Goal: Communication & Community: Answer question/provide support

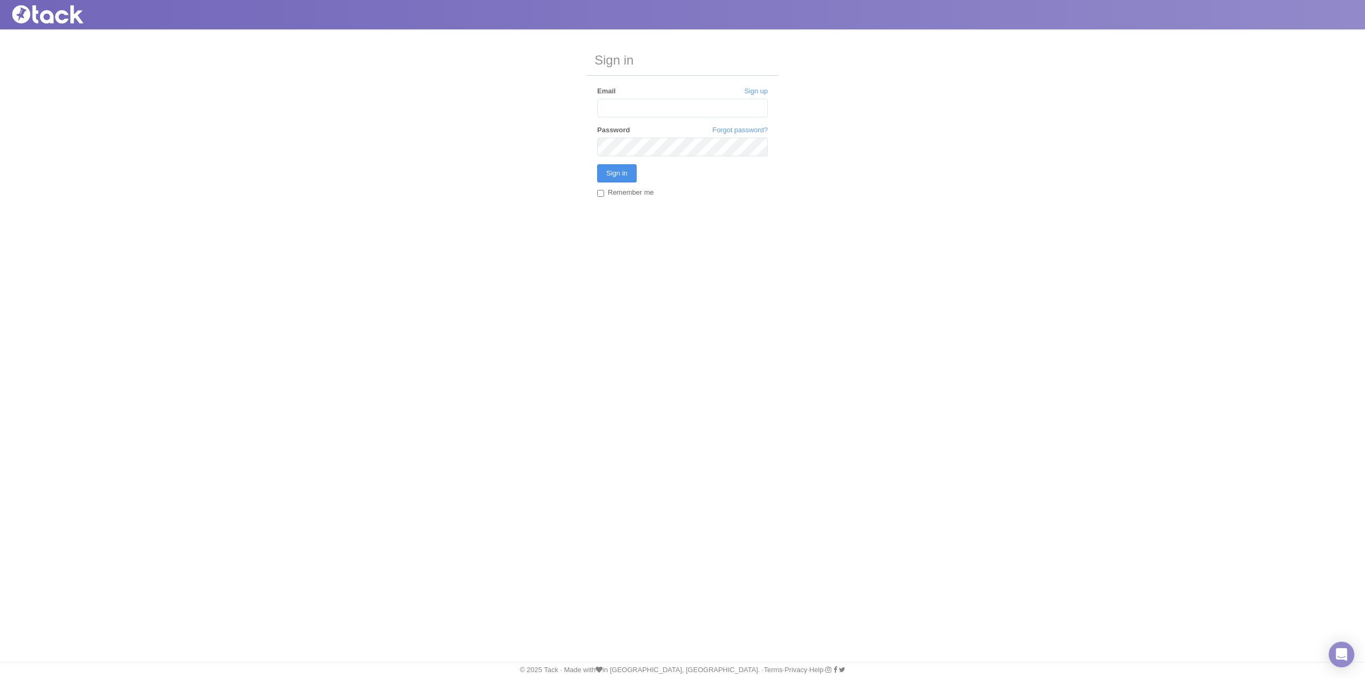
type input "[EMAIL_ADDRESS][DOMAIN_NAME]"
click at [621, 171] on input "Sign in" at bounding box center [616, 173] width 39 height 18
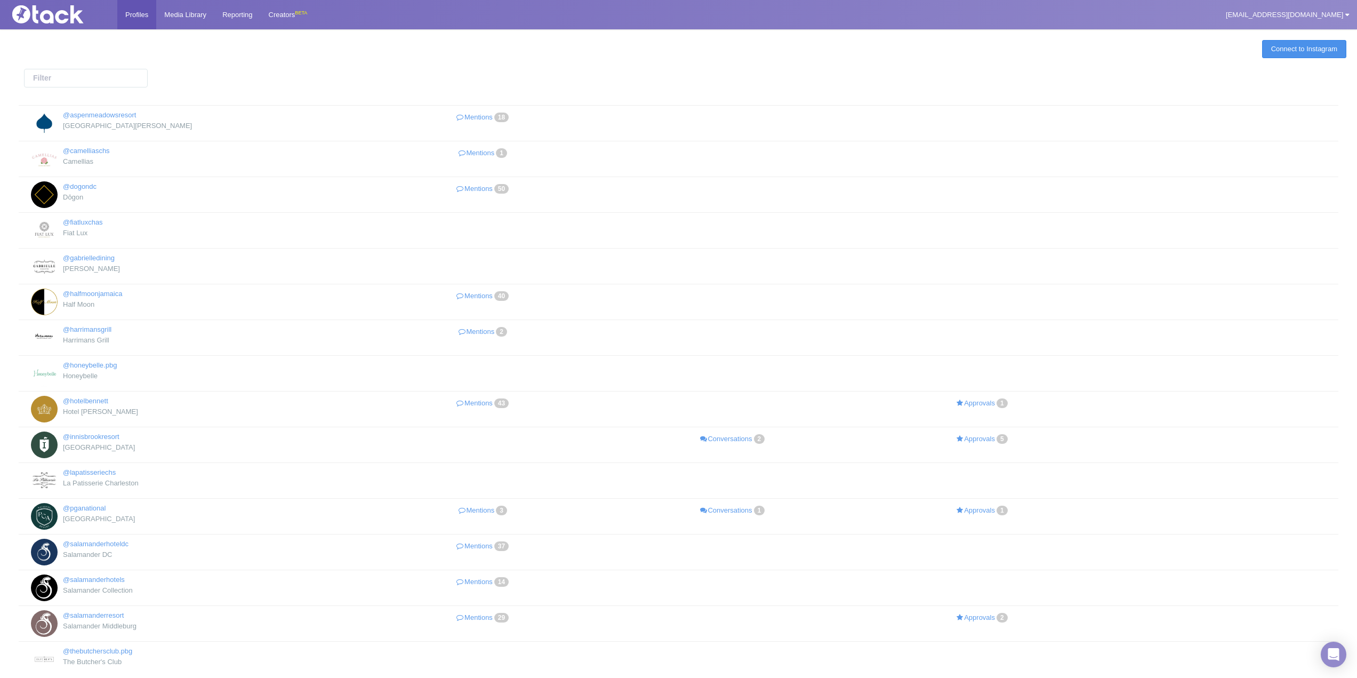
click at [1316, 50] on link "Connect to Instagram" at bounding box center [1304, 49] width 84 height 18
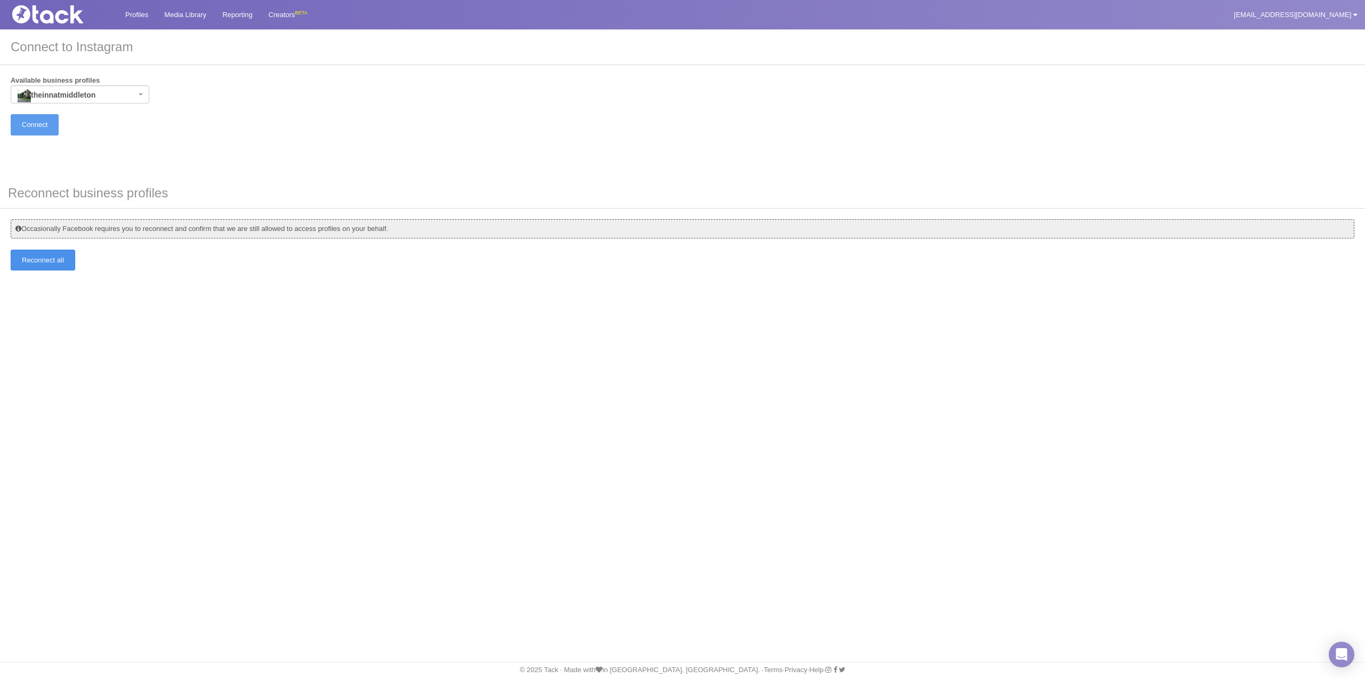
click at [66, 266] on input "Reconnect all" at bounding box center [43, 260] width 65 height 21
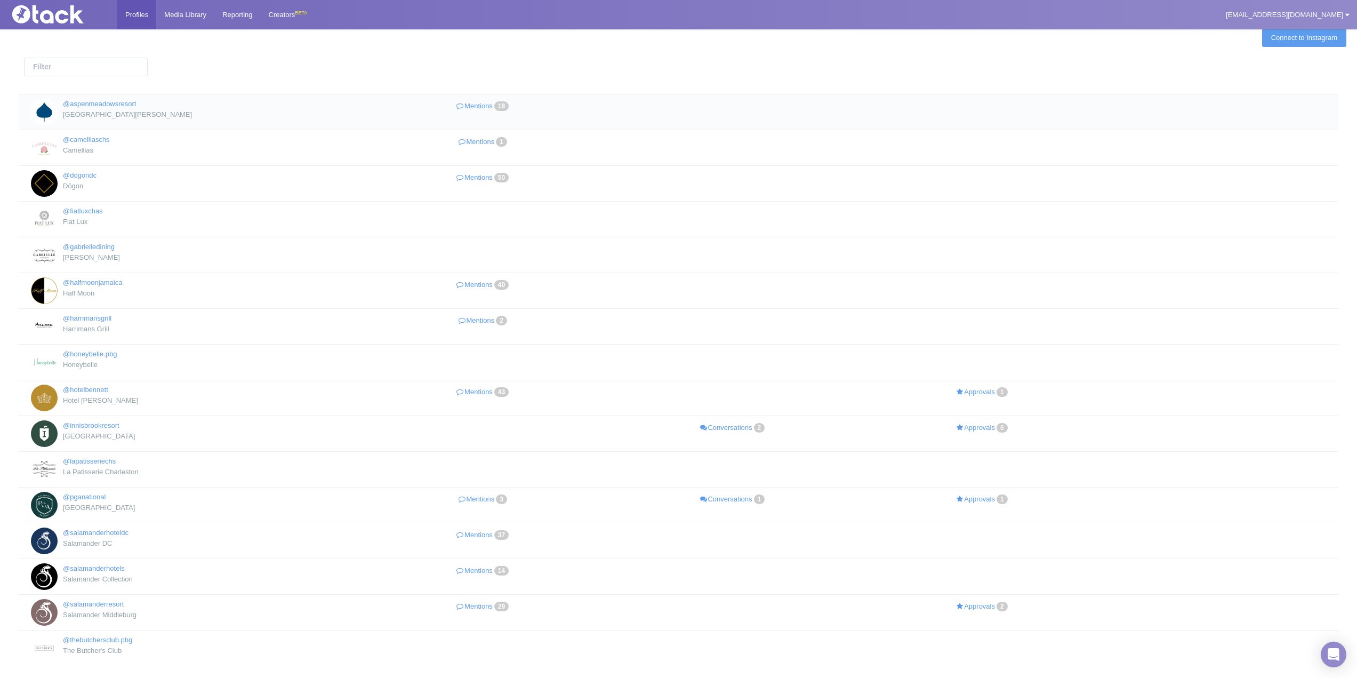
scroll to position [85, 0]
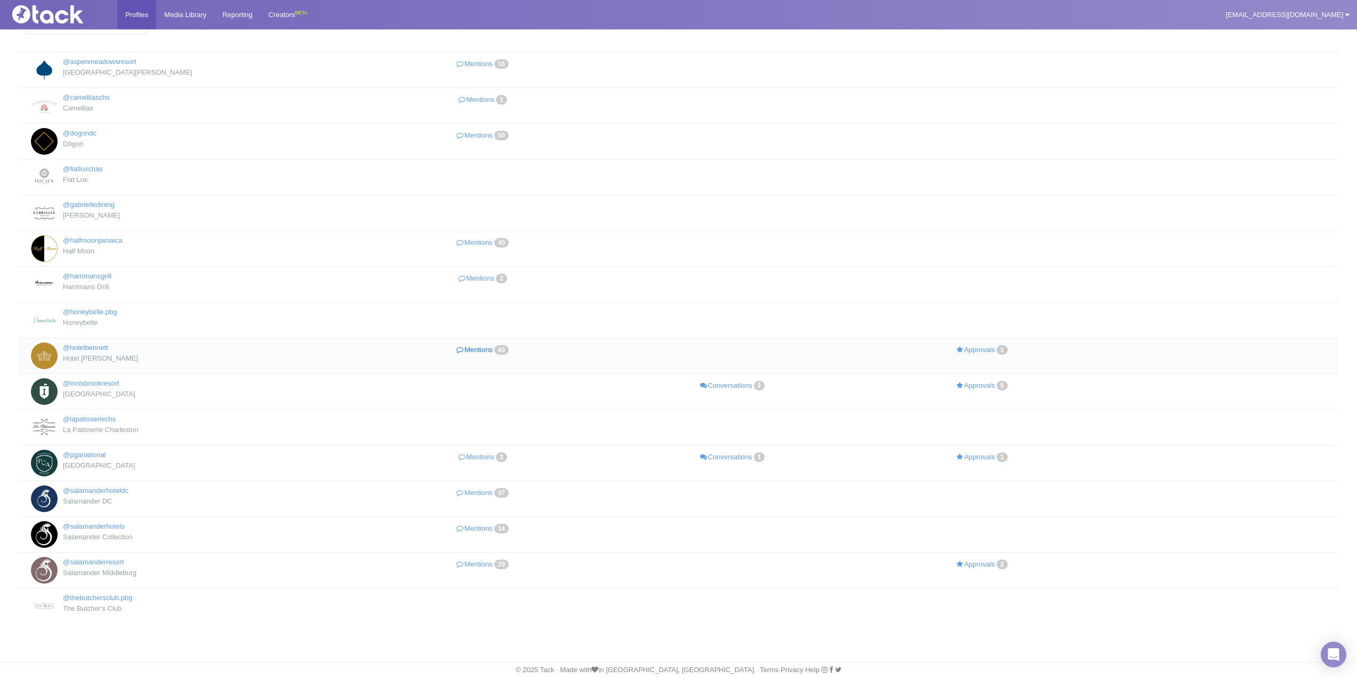
click at [473, 348] on link "Mentions 43" at bounding box center [484, 349] width 250 height 15
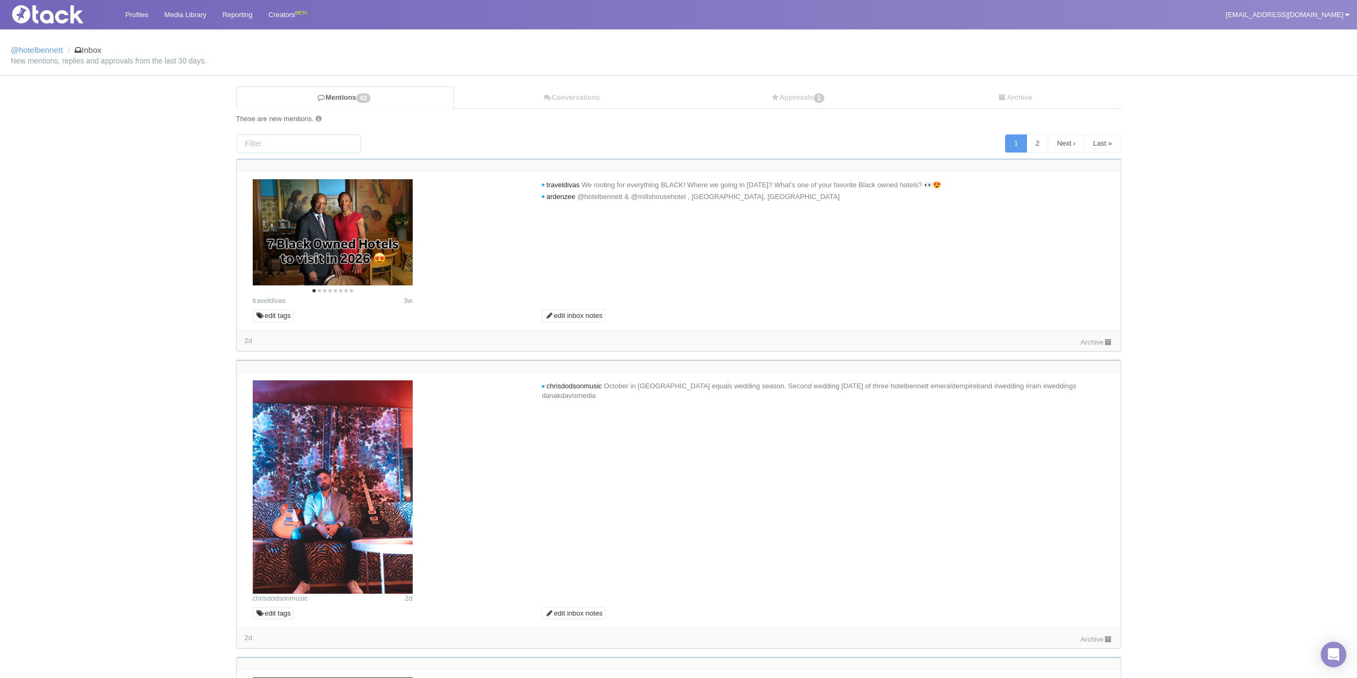
click at [1086, 346] on div "Archive" at bounding box center [1096, 341] width 32 height 11
click at [1095, 336] on div "Archive" at bounding box center [1096, 341] width 32 height 11
click at [1094, 342] on link "Archive" at bounding box center [1096, 342] width 32 height 8
click at [1095, 642] on link "Archive" at bounding box center [1096, 639] width 32 height 8
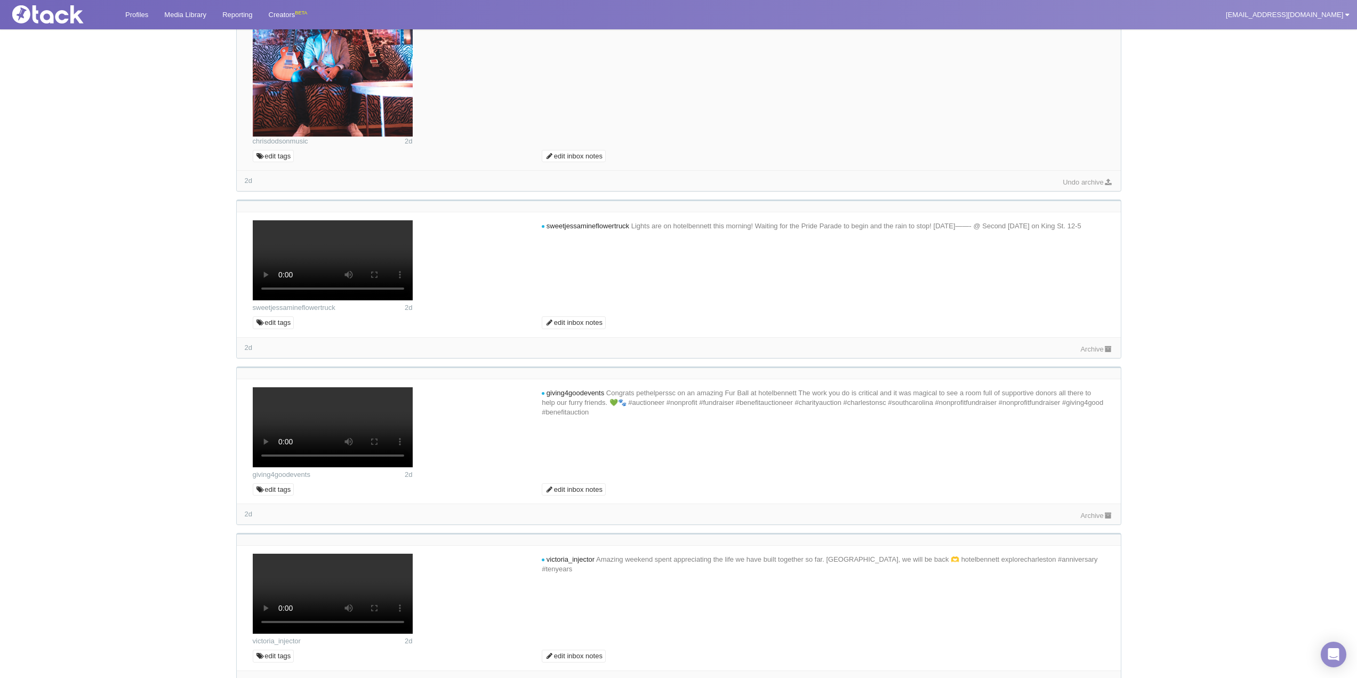
scroll to position [586, 0]
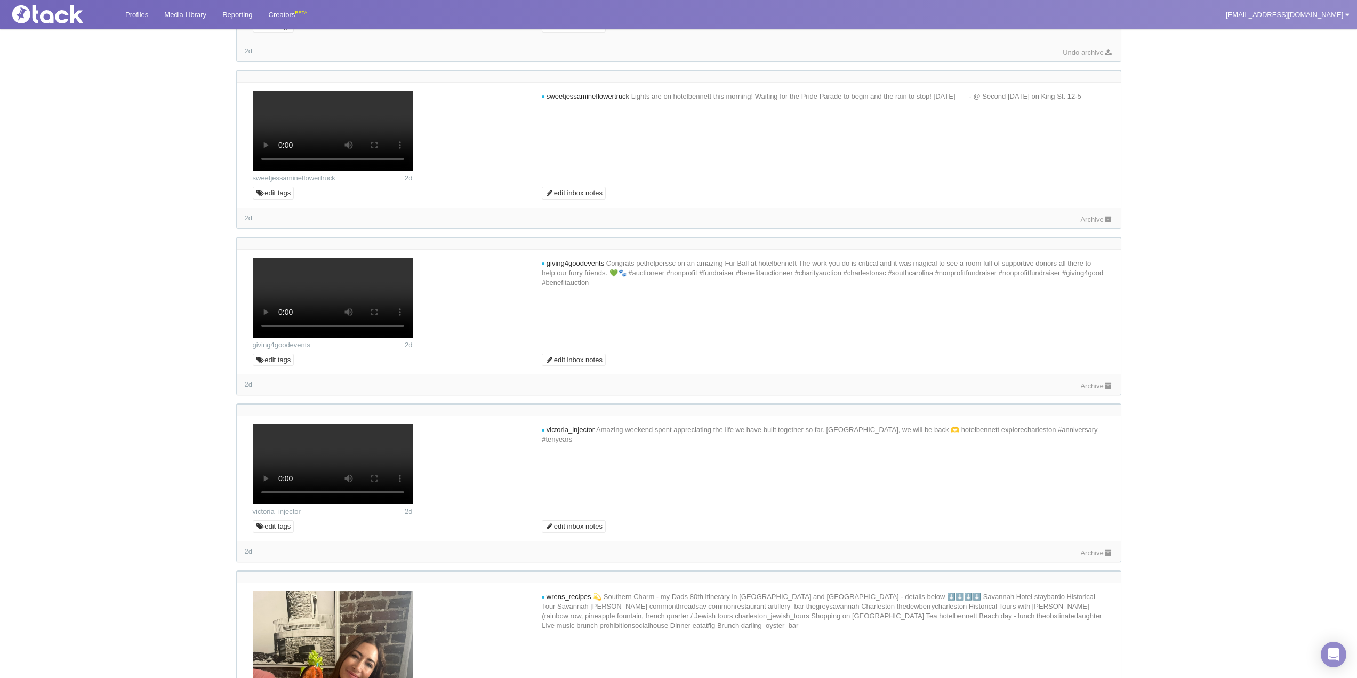
click at [1093, 223] on link "Archive" at bounding box center [1096, 219] width 32 height 8
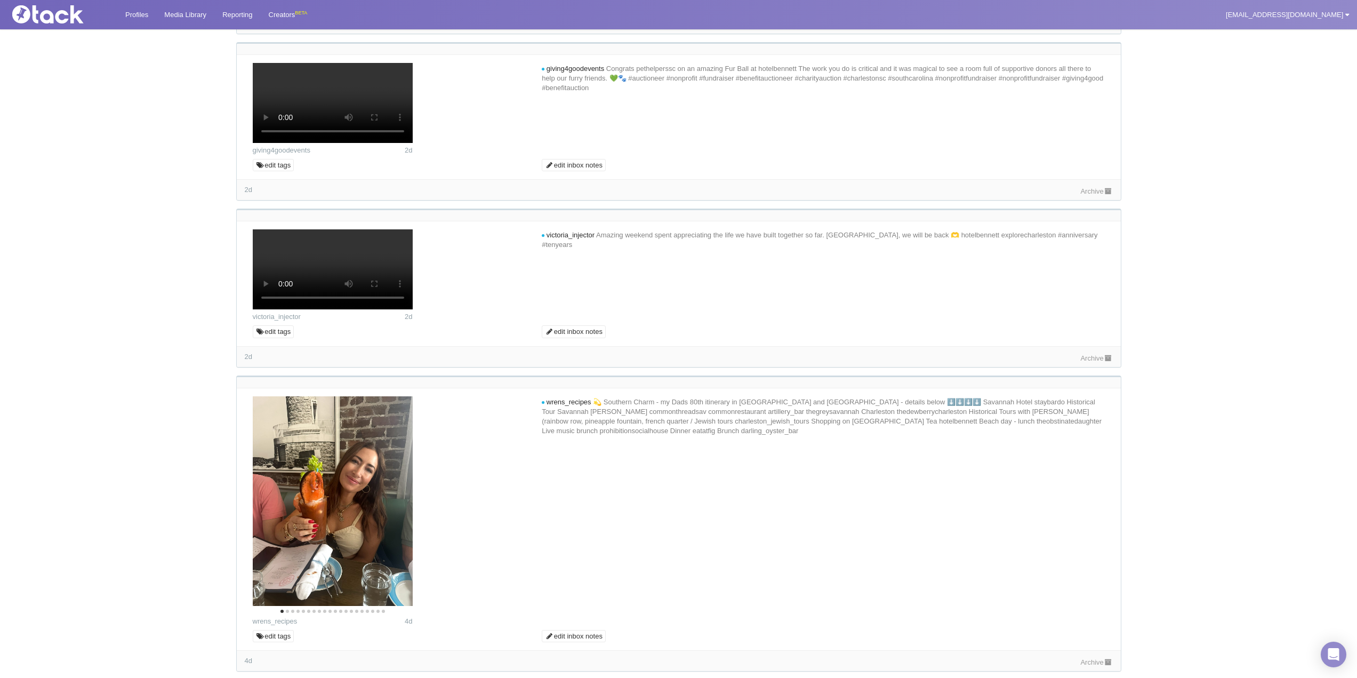
scroll to position [960, 0]
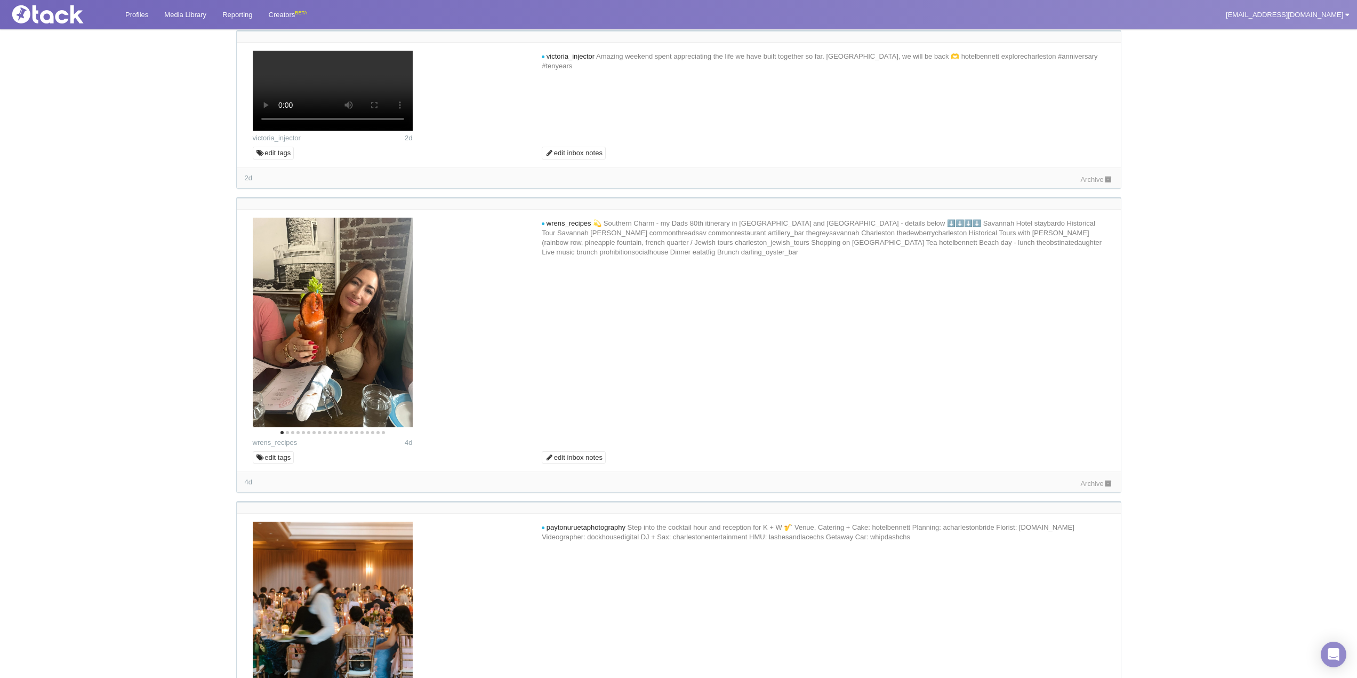
click at [1085, 17] on link "Archive" at bounding box center [1096, 13] width 32 height 8
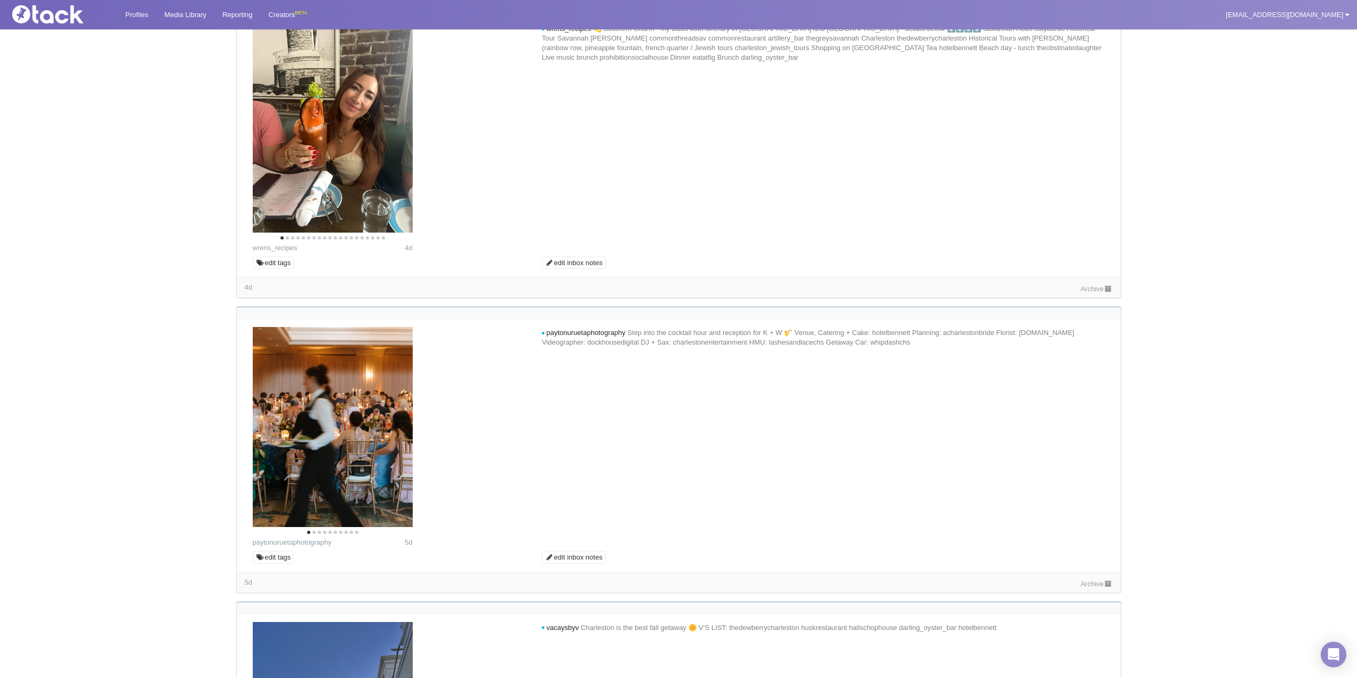
scroll to position [1280, 0]
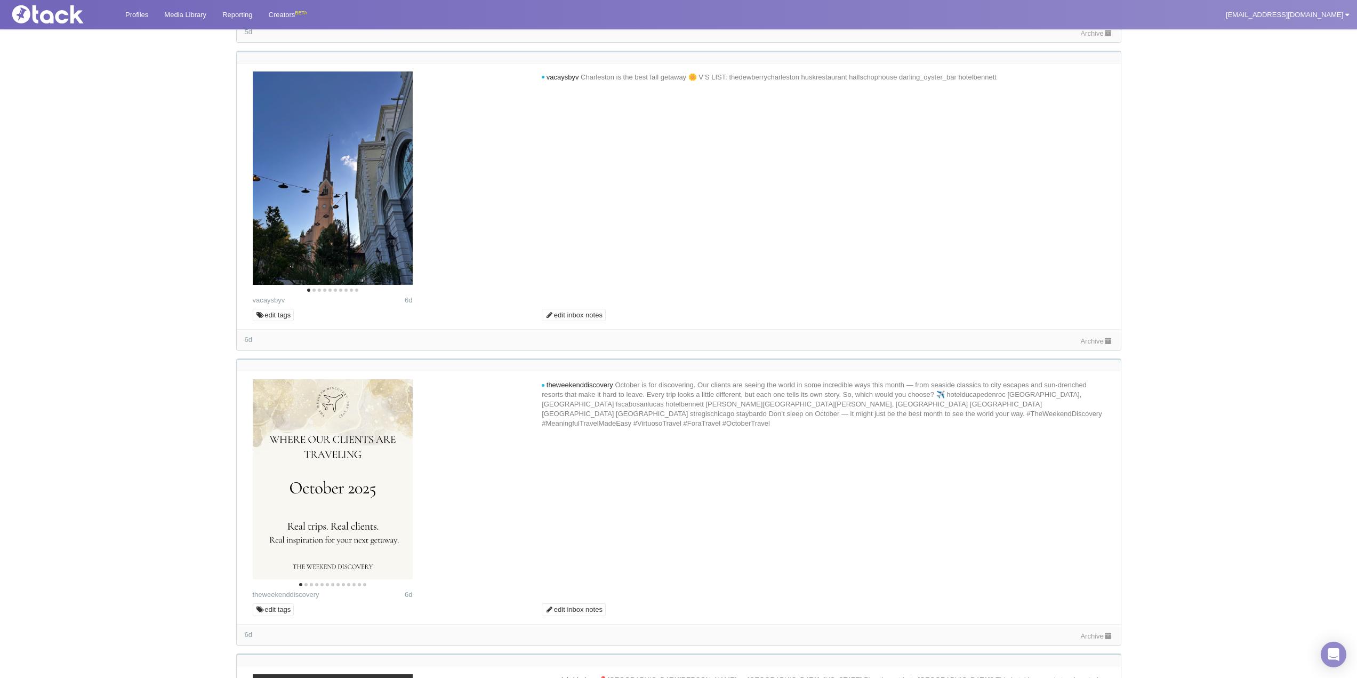
scroll to position [1973, 0]
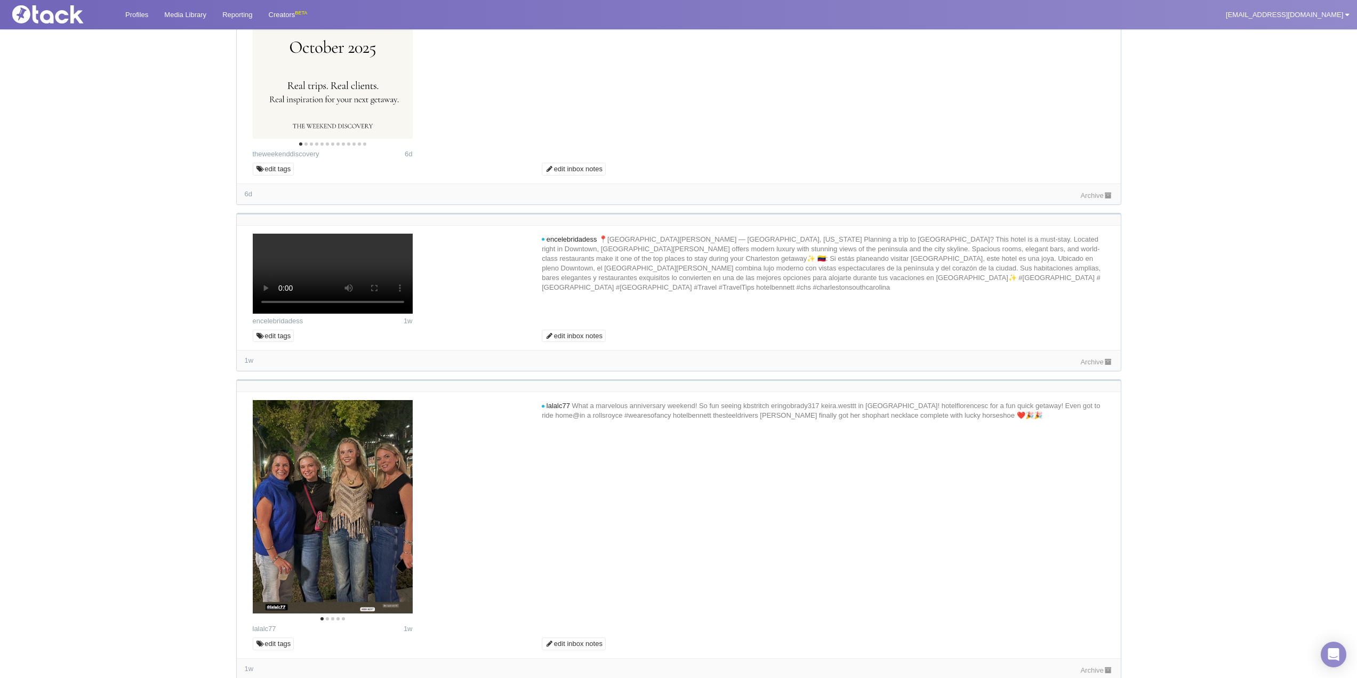
scroll to position [2293, 0]
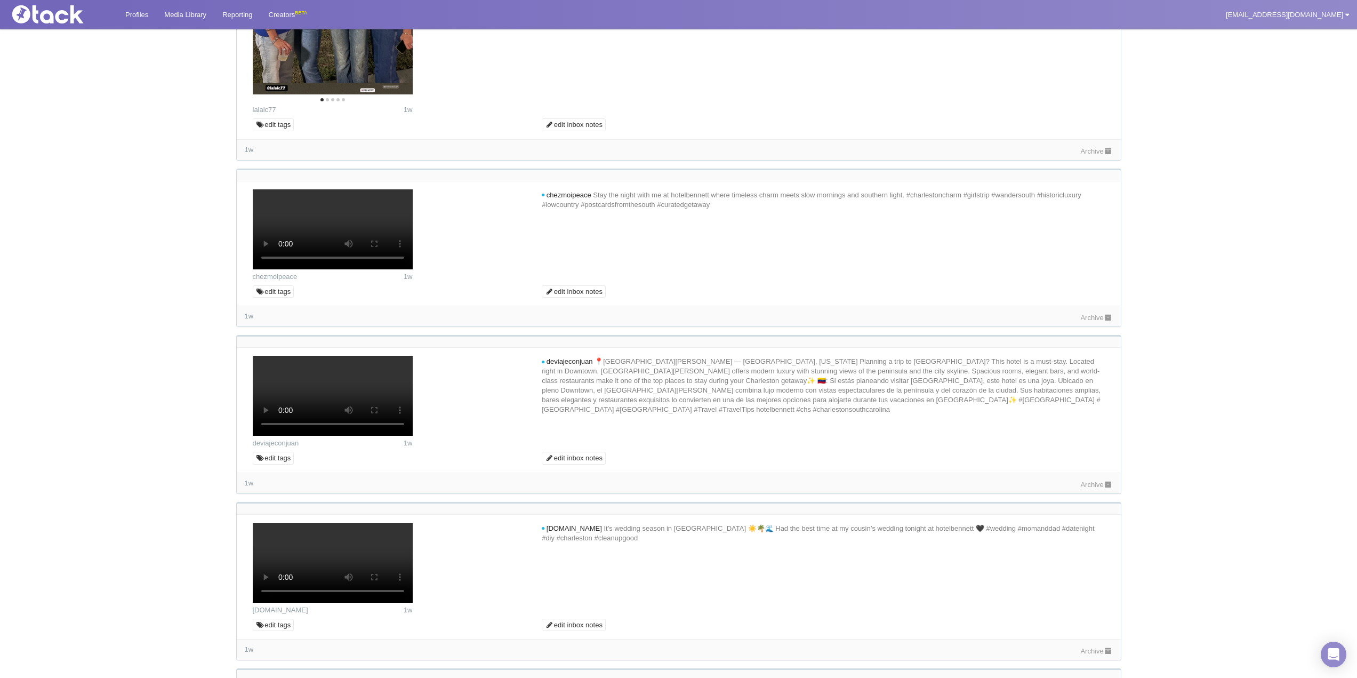
scroll to position [2666, 0]
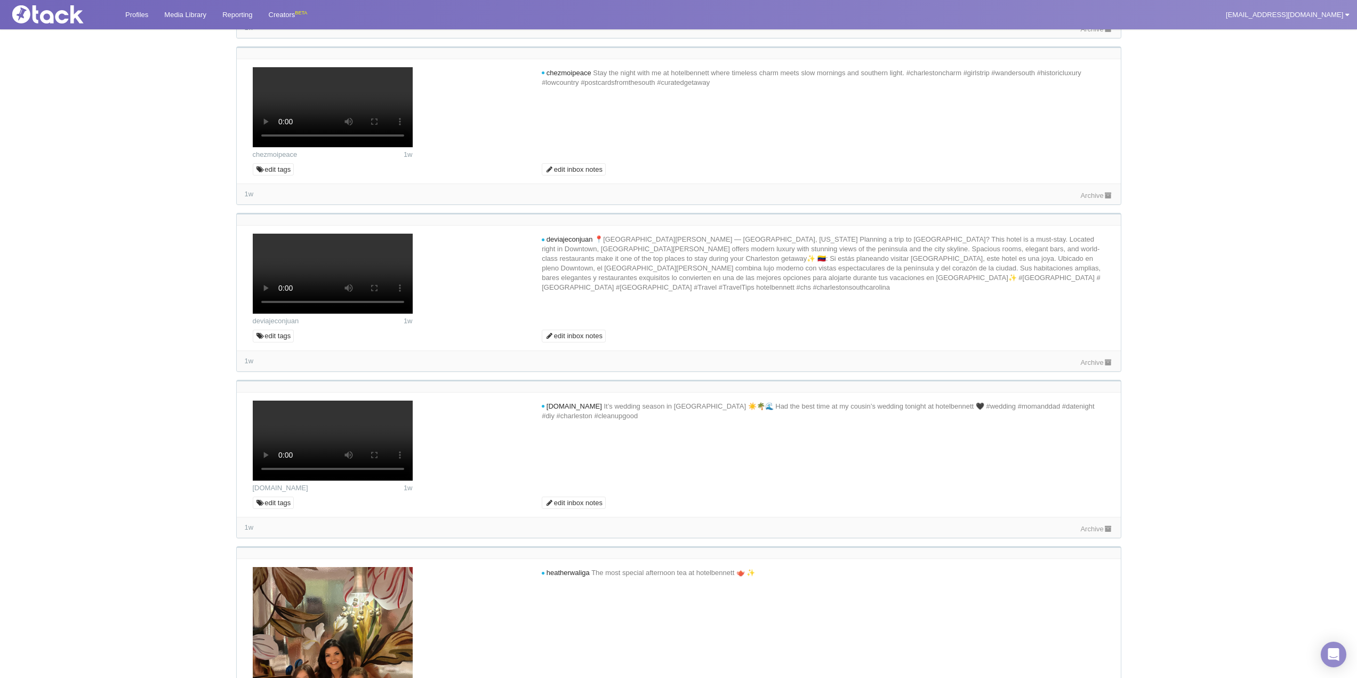
scroll to position [2932, 0]
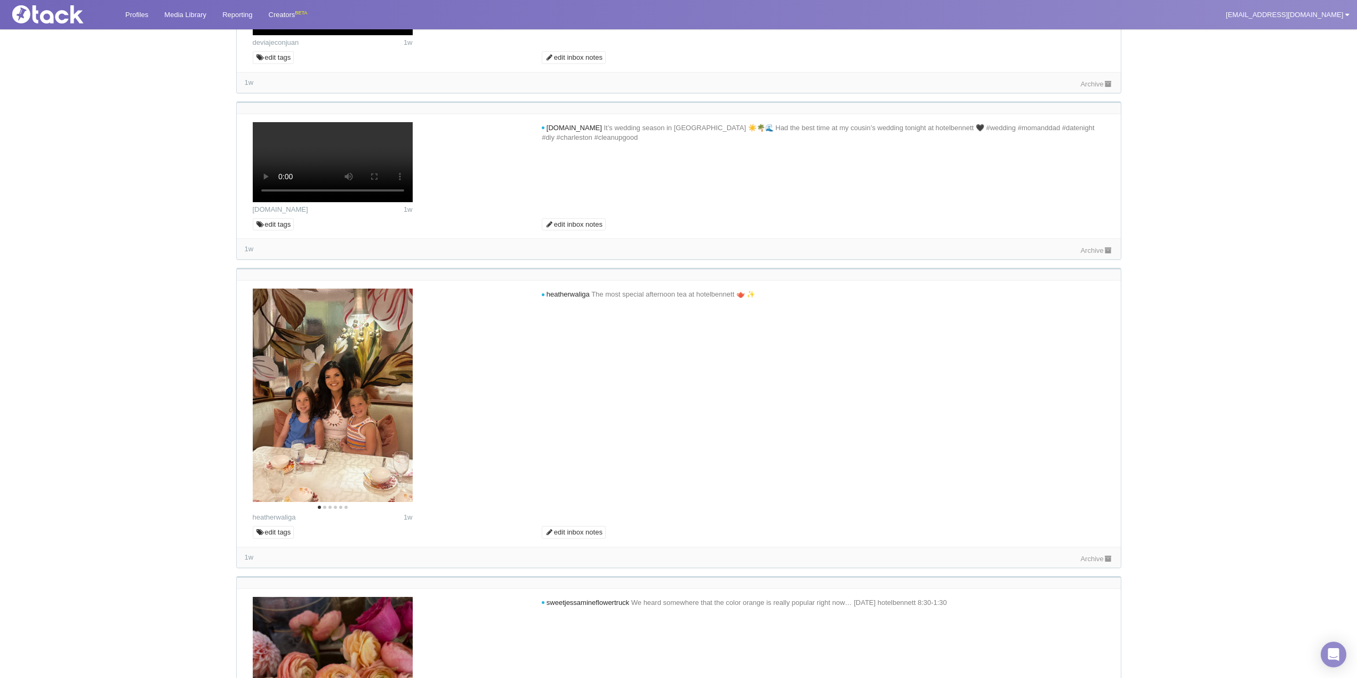
scroll to position [3252, 0]
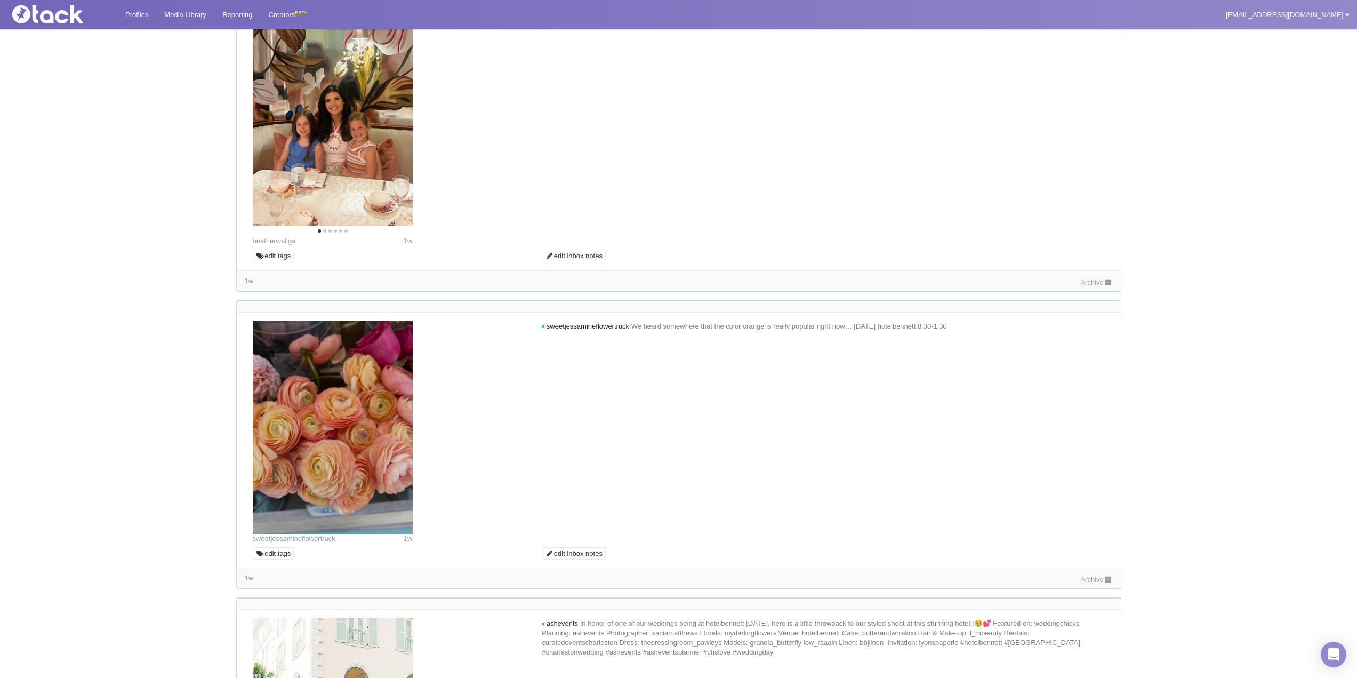
scroll to position [3572, 0]
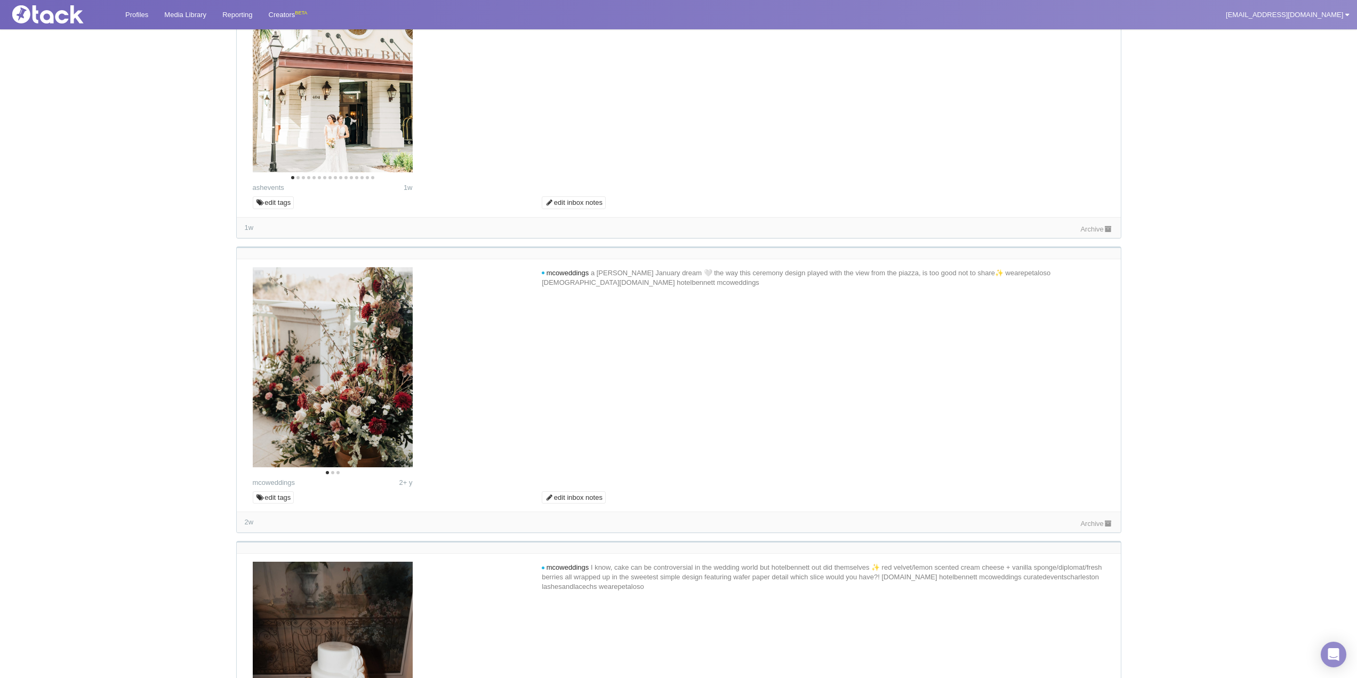
scroll to position [4159, 0]
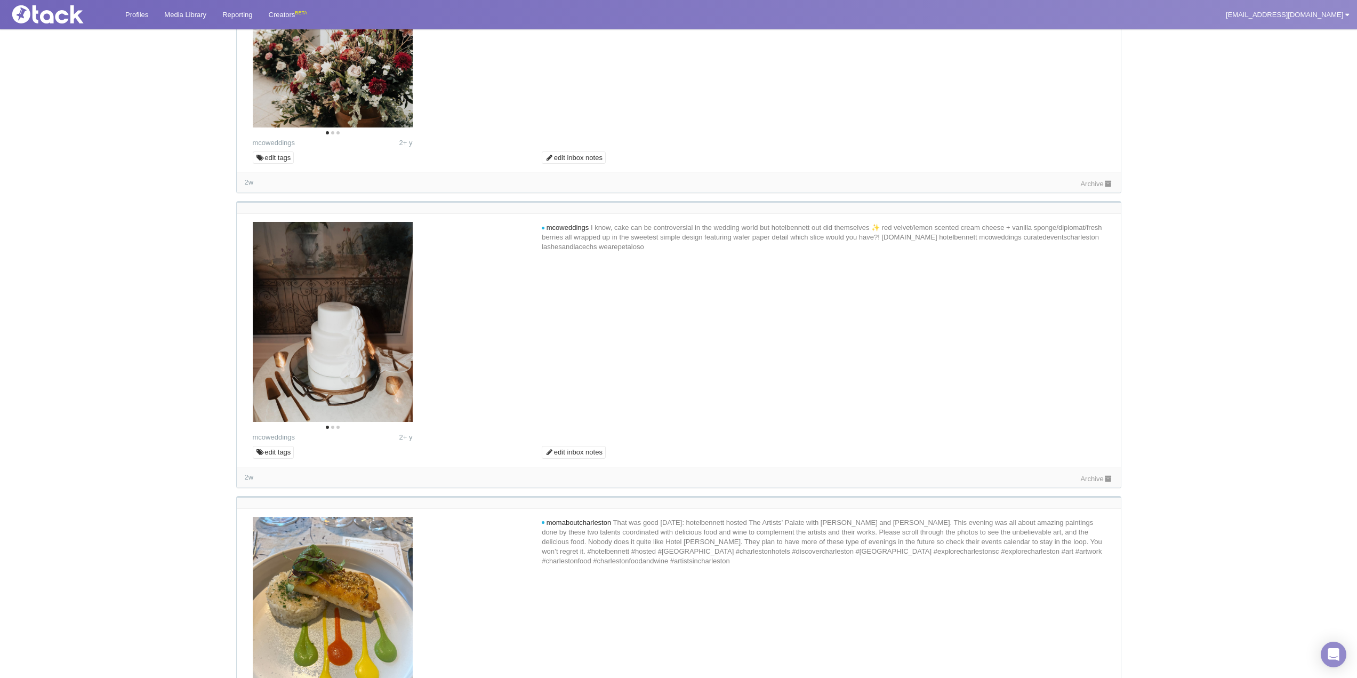
scroll to position [4479, 0]
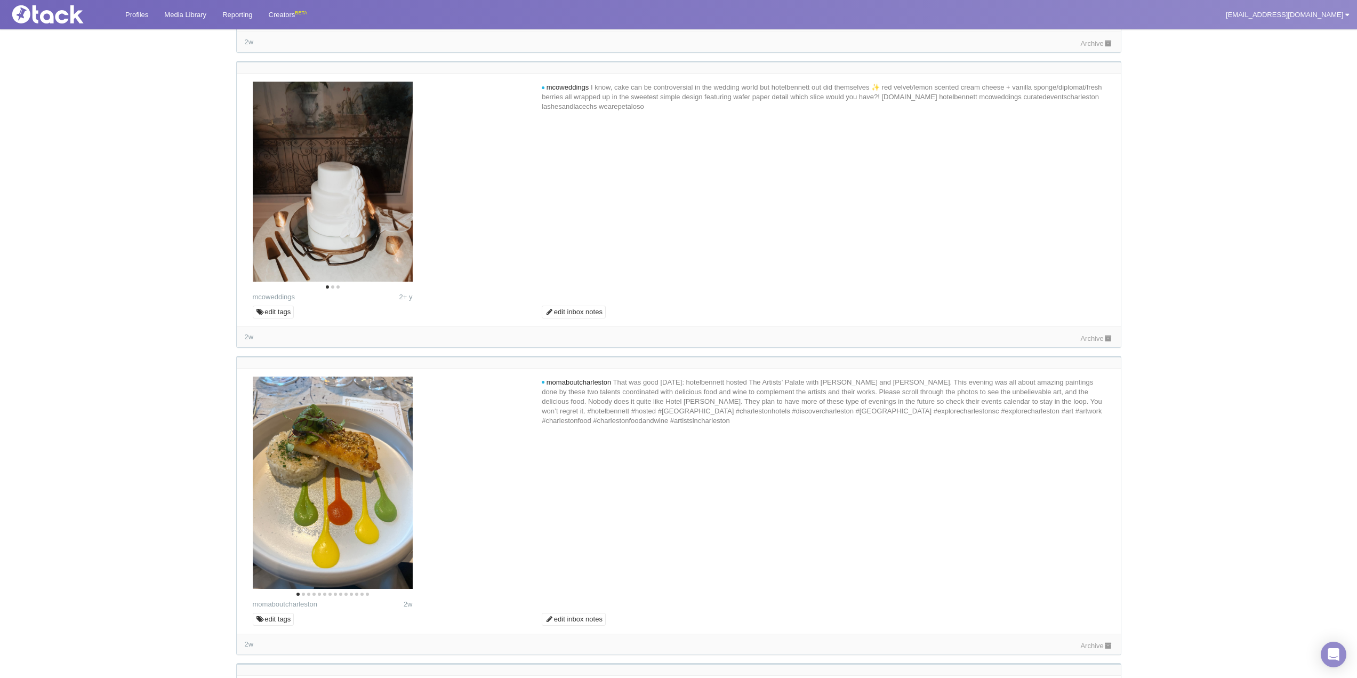
drag, startPoint x: 882, startPoint y: 324, endPoint x: 1094, endPoint y: 308, distance: 211.7
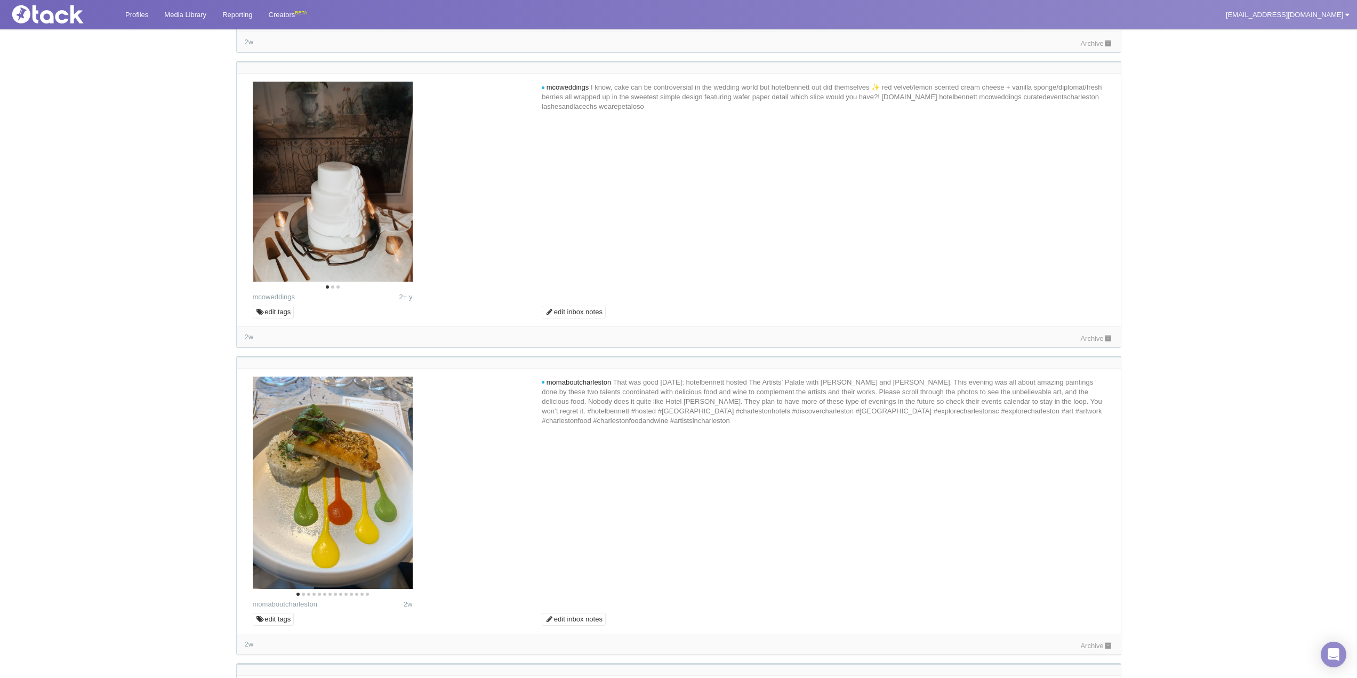
drag, startPoint x: 576, startPoint y: 315, endPoint x: 816, endPoint y: 317, distance: 239.4
type textarea "Looks like a wonderful time. We would love to share your beautiful photos with …"
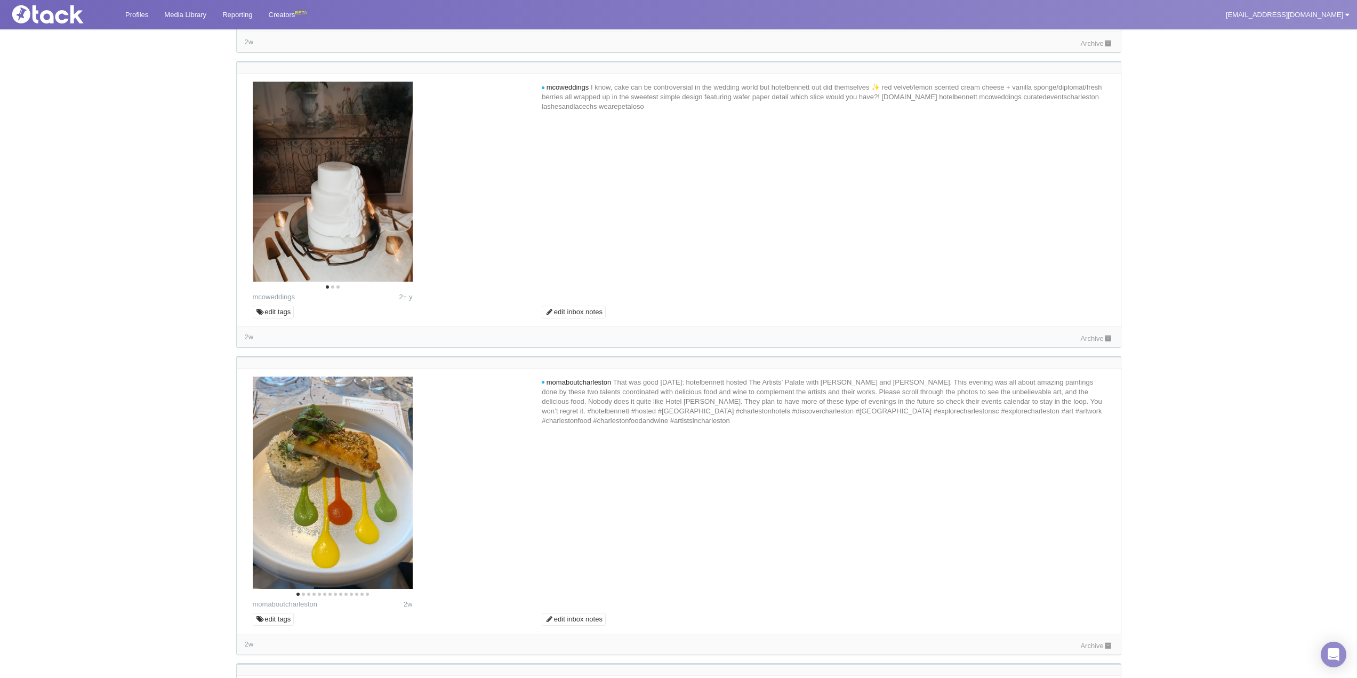
type input "Commenting..."
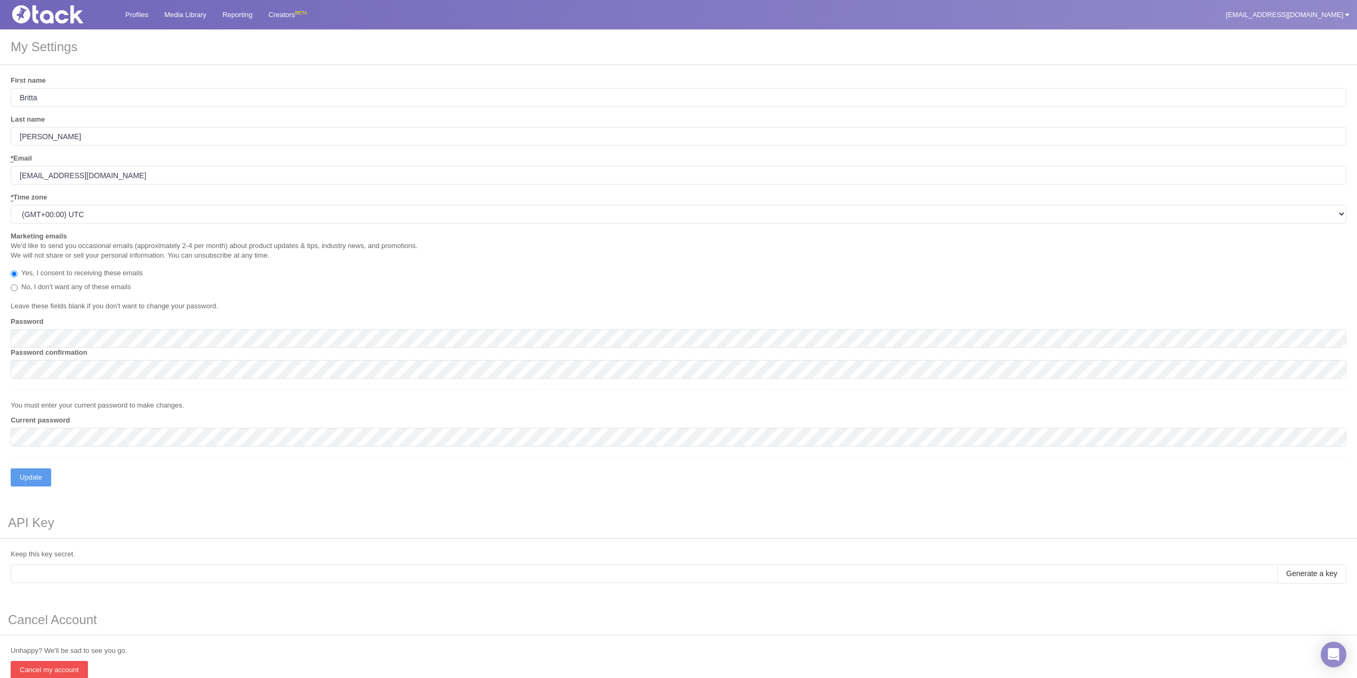
click at [622, 474] on form "First name Britta Last name Williams * Email bwilliams@salamanderhotels.com * T…" at bounding box center [679, 281] width 1336 height 411
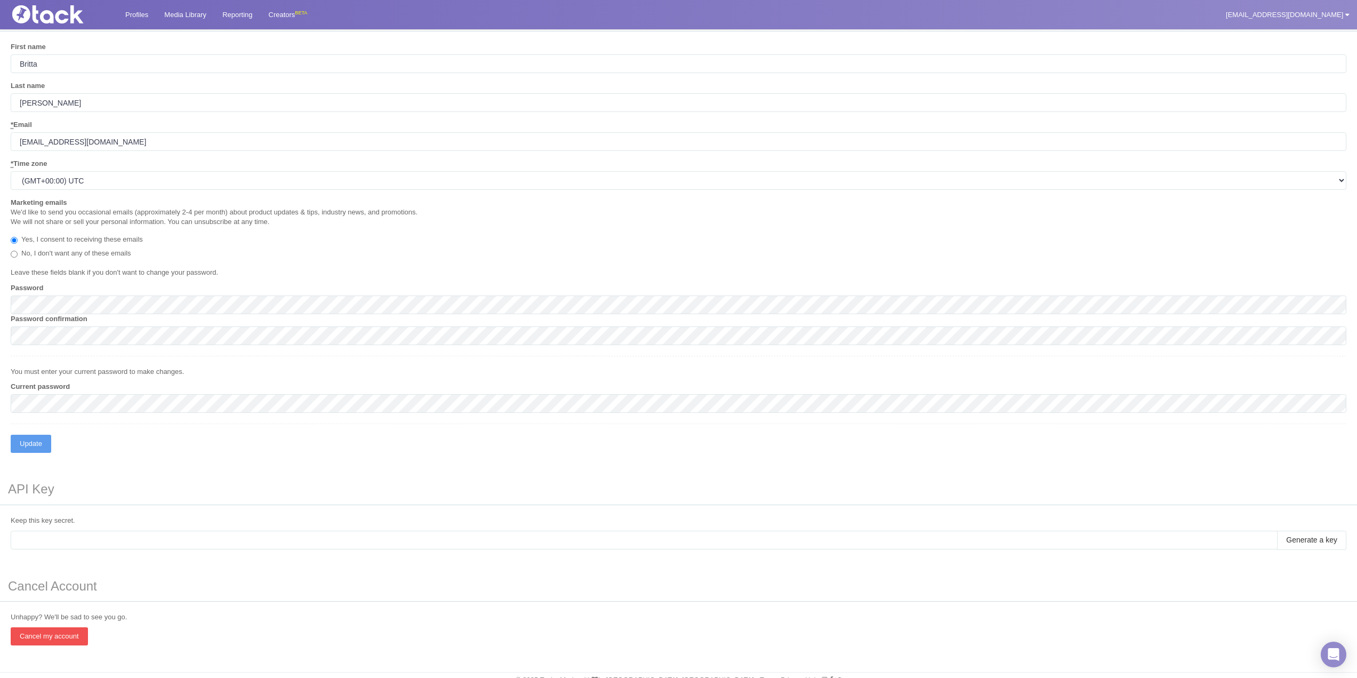
scroll to position [44, 0]
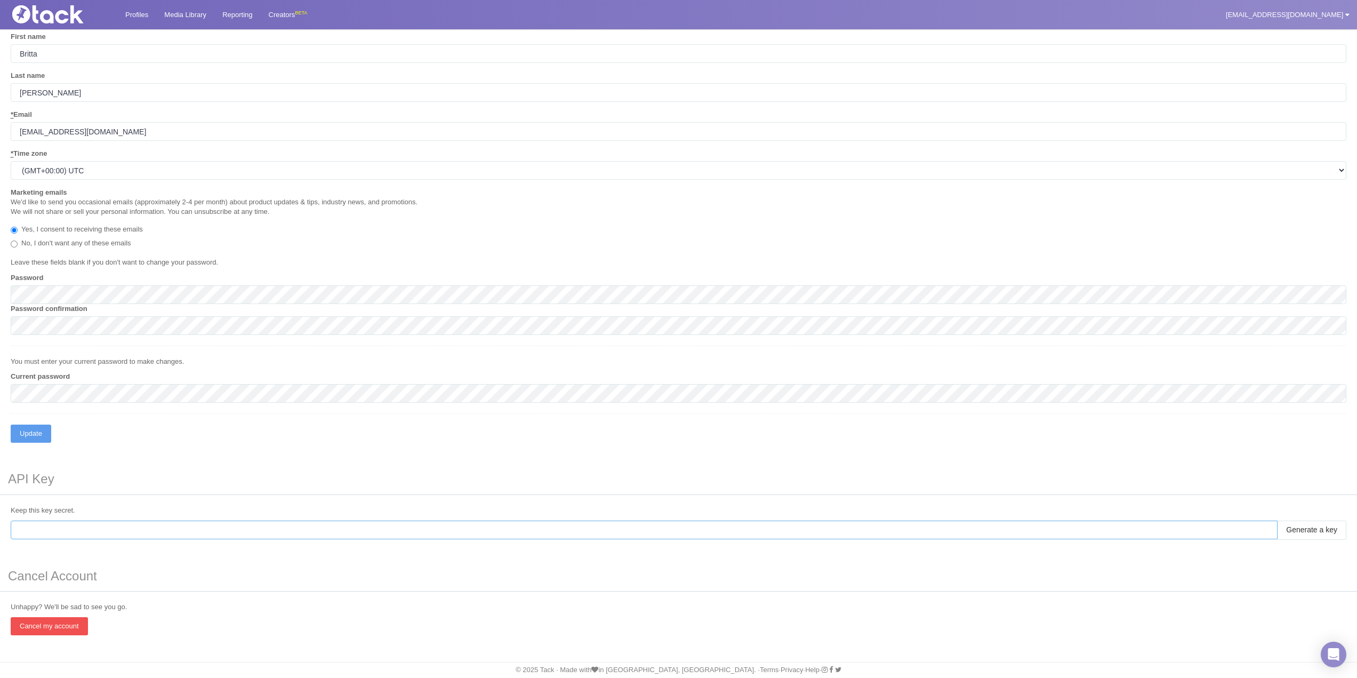
click at [320, 527] on input "text" at bounding box center [644, 529] width 1267 height 19
click at [1312, 532] on input "Generate a key" at bounding box center [1311, 529] width 69 height 19
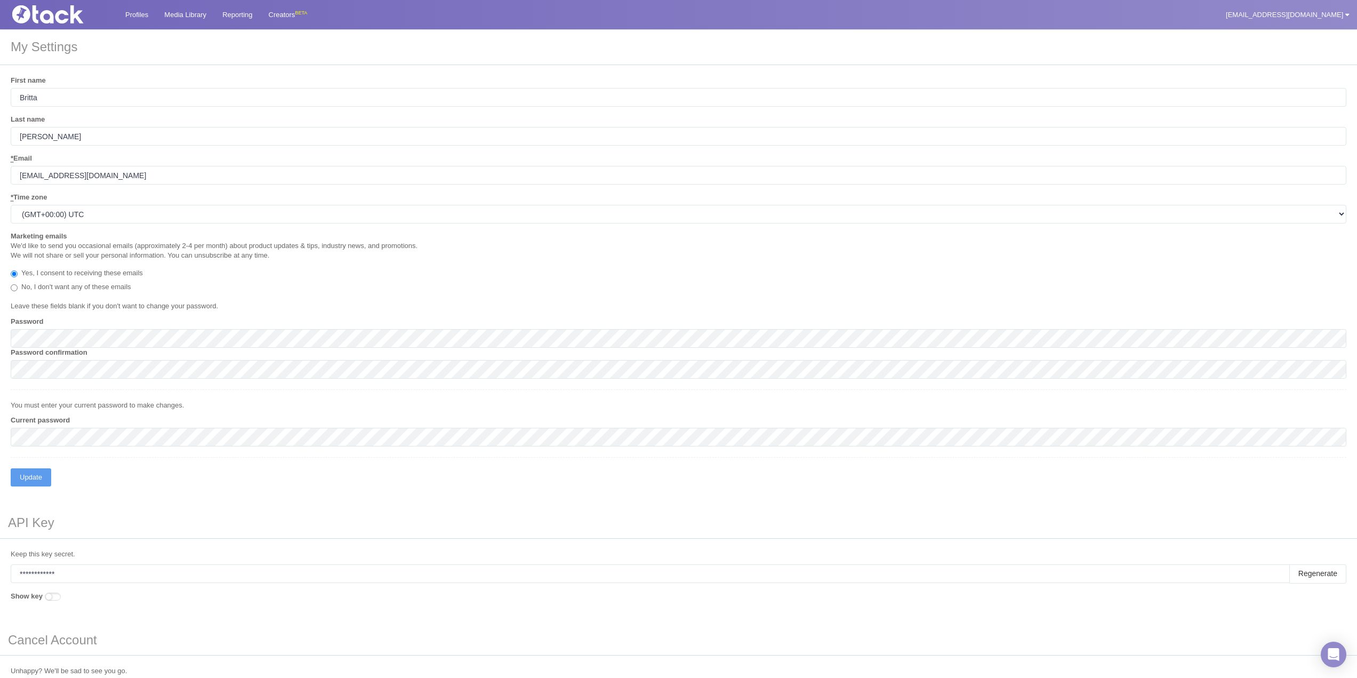
click at [61, 598] on span at bounding box center [53, 596] width 16 height 8
click at [50, 598] on input "Show key" at bounding box center [46, 596] width 7 height 7
checkbox input "true"
type input "wGoHrcB5XLGAUxmjWmf9dxEqoUaRwiPhRwZGqPH8cWkhGfD7r1aGshe3NduE5cq4"
click at [186, 570] on input "wGoHrcB5XLGAUxmjWmf9dxEqoUaRwiPhRwZGqPH8cWkhGfD7r1aGshe3NduE5cq4" at bounding box center [650, 573] width 1279 height 19
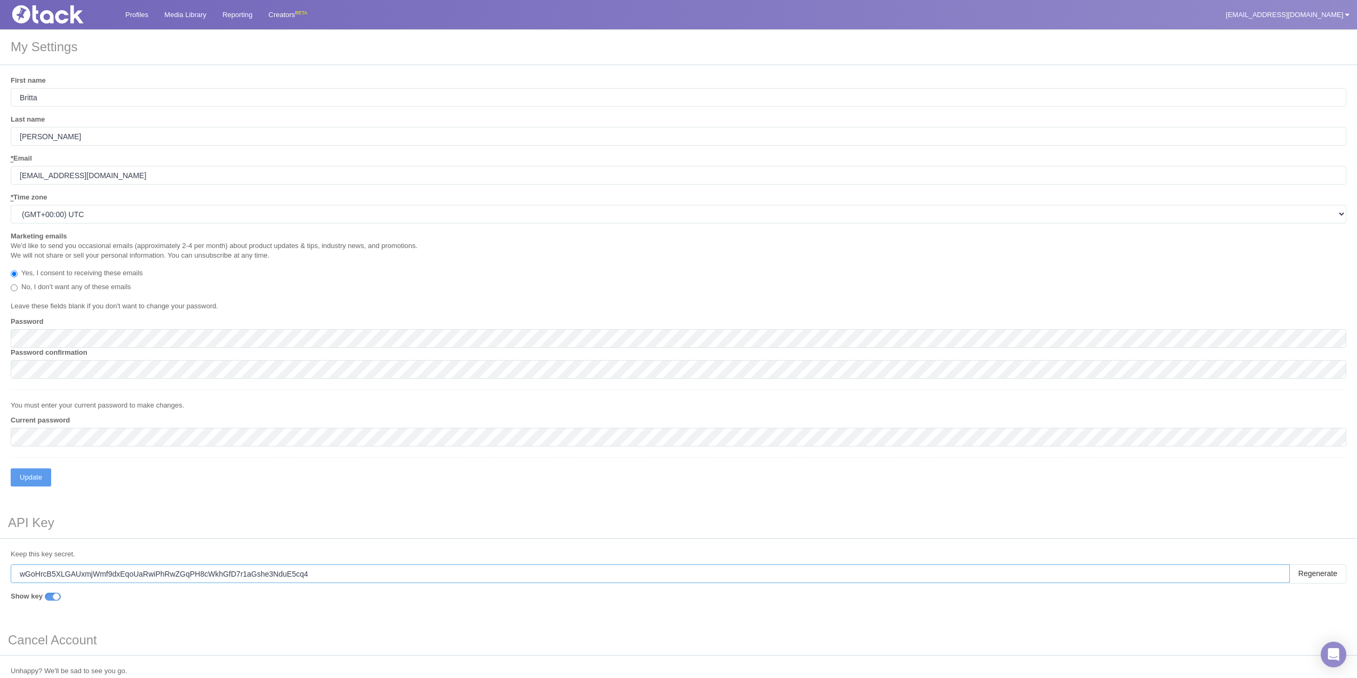
click at [186, 570] on input "wGoHrcB5XLGAUxmjWmf9dxEqoUaRwiPhRwZGqPH8cWkhGfD7r1aGshe3NduE5cq4" at bounding box center [650, 573] width 1279 height 19
click at [384, 529] on h3 "API Key" at bounding box center [678, 523] width 1357 height 30
click at [61, 596] on span at bounding box center [53, 596] width 16 height 8
click at [50, 596] on input "Show key" at bounding box center [46, 596] width 7 height 7
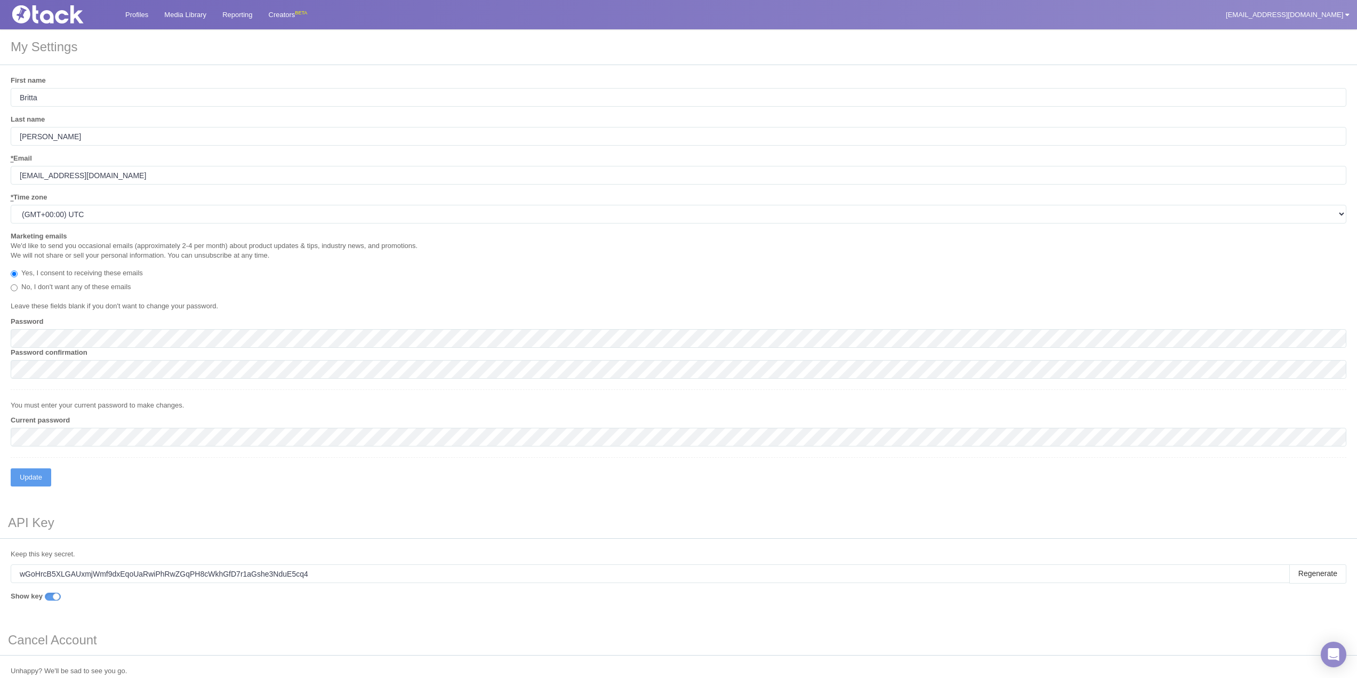
checkbox input "false"
type input "**********"
click at [77, 12] on img at bounding box center [61, 14] width 107 height 18
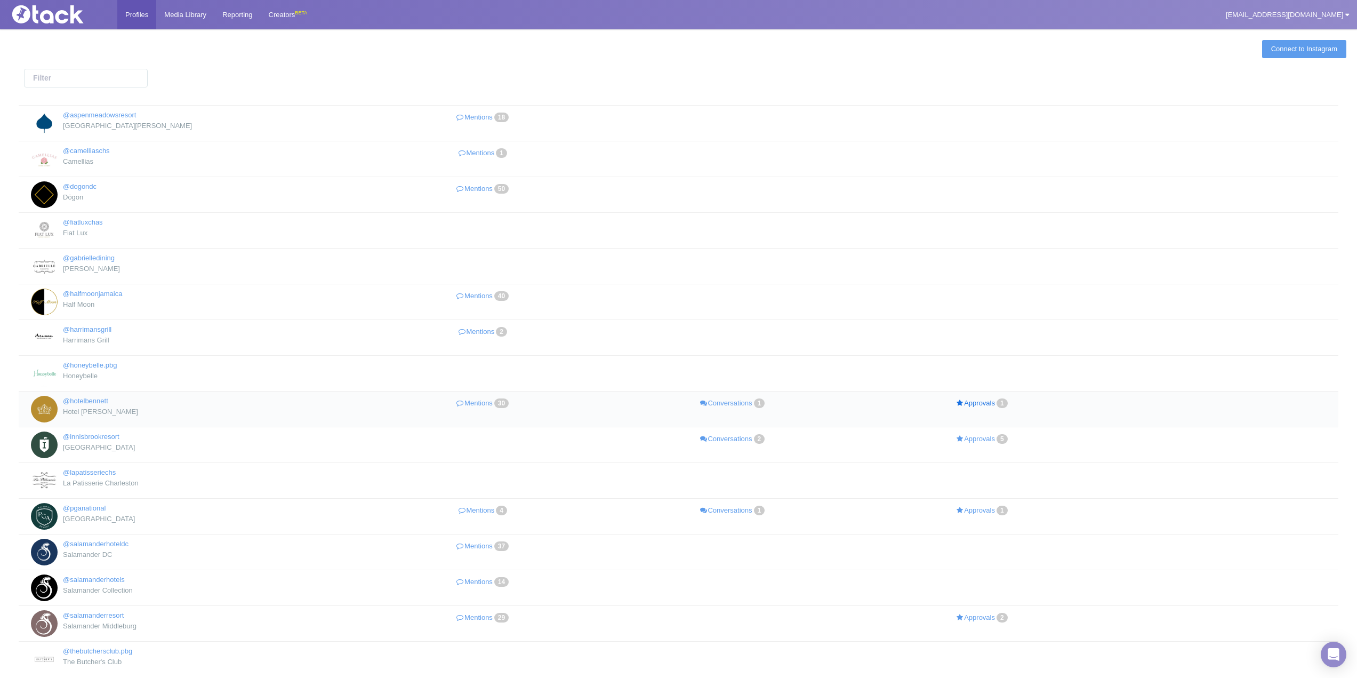
click at [967, 396] on link "Approvals 1" at bounding box center [983, 403] width 250 height 15
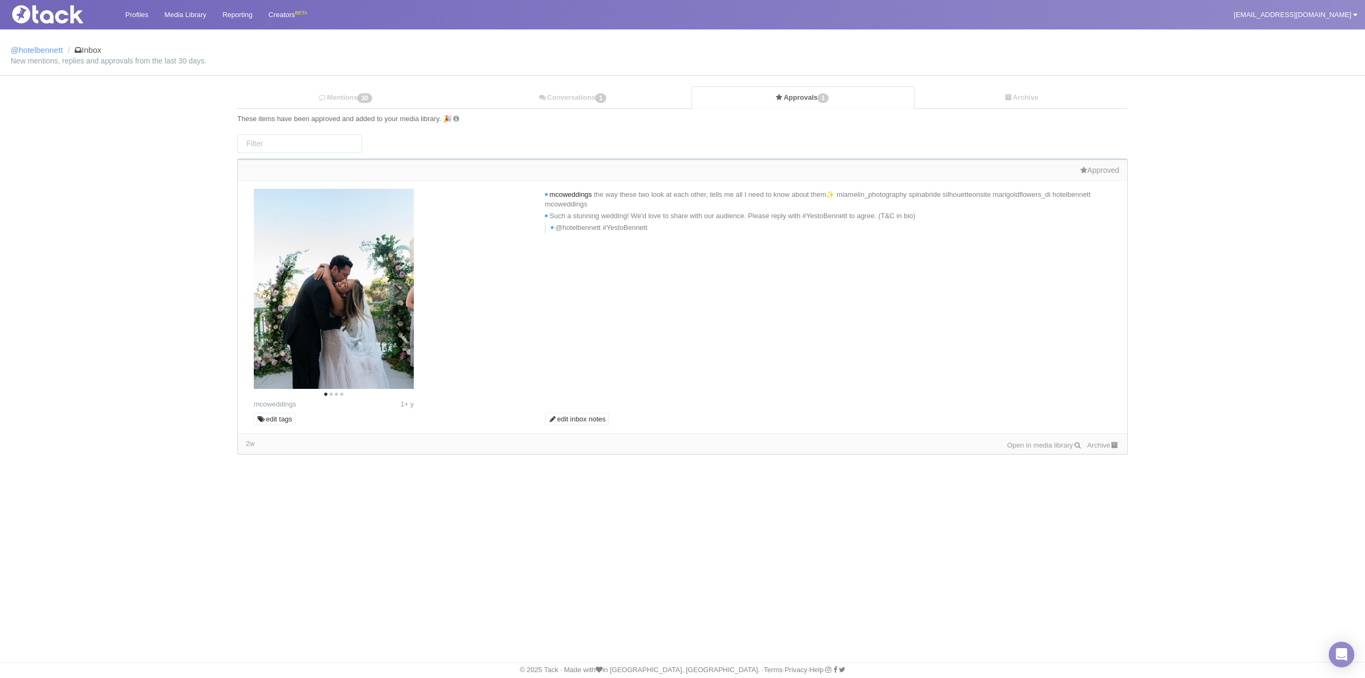
click at [402, 294] on icon "Next" at bounding box center [397, 291] width 14 height 14
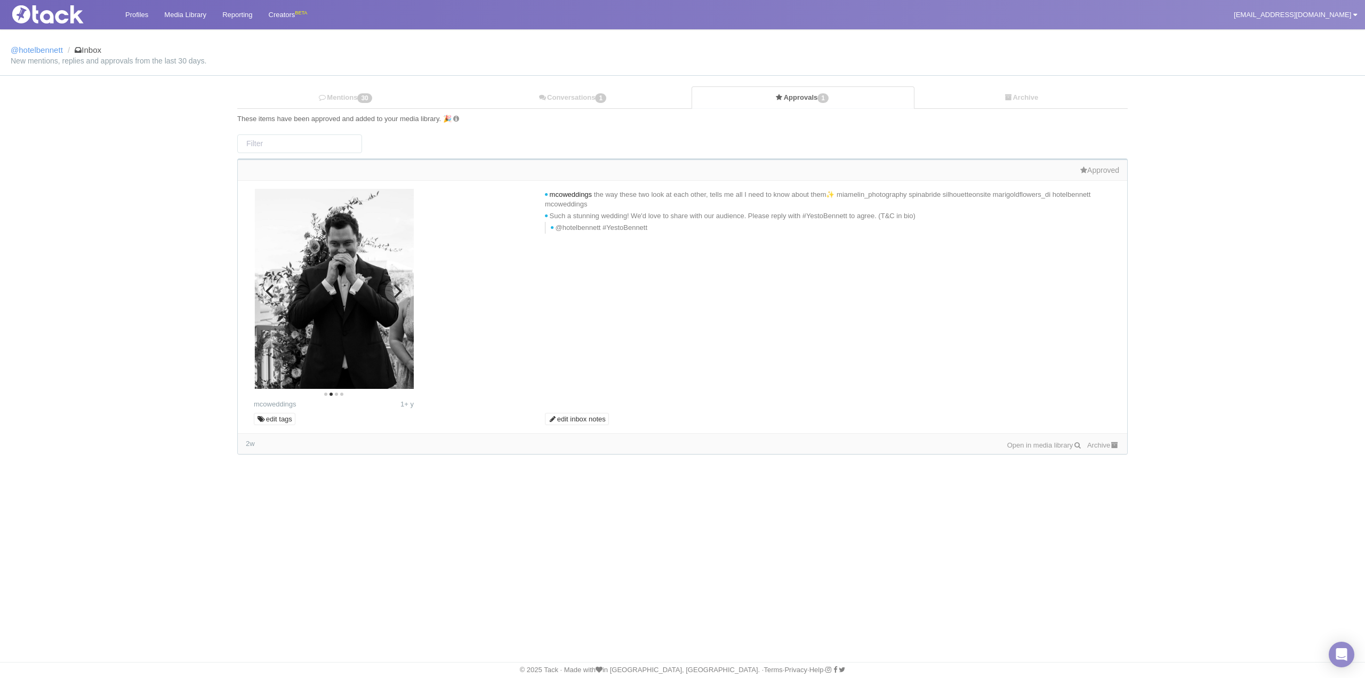
click at [402, 294] on icon "Next" at bounding box center [397, 291] width 14 height 14
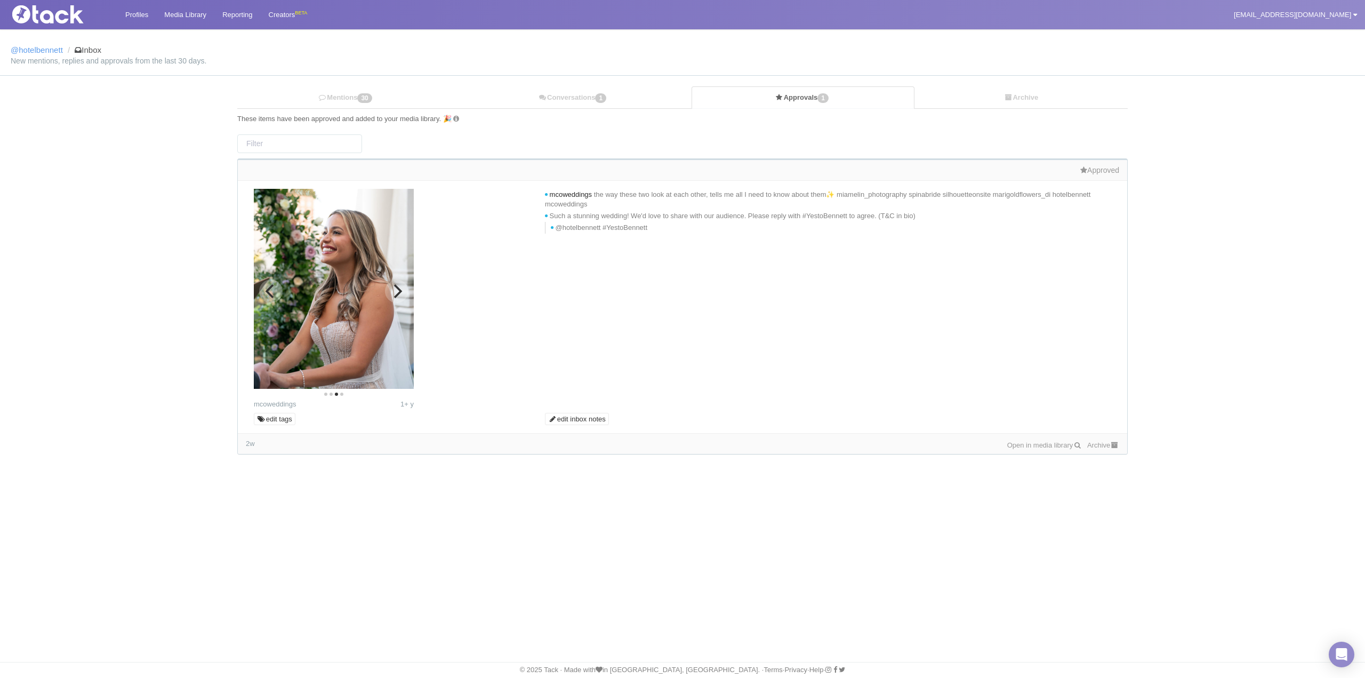
click at [402, 294] on icon "Next" at bounding box center [397, 291] width 14 height 14
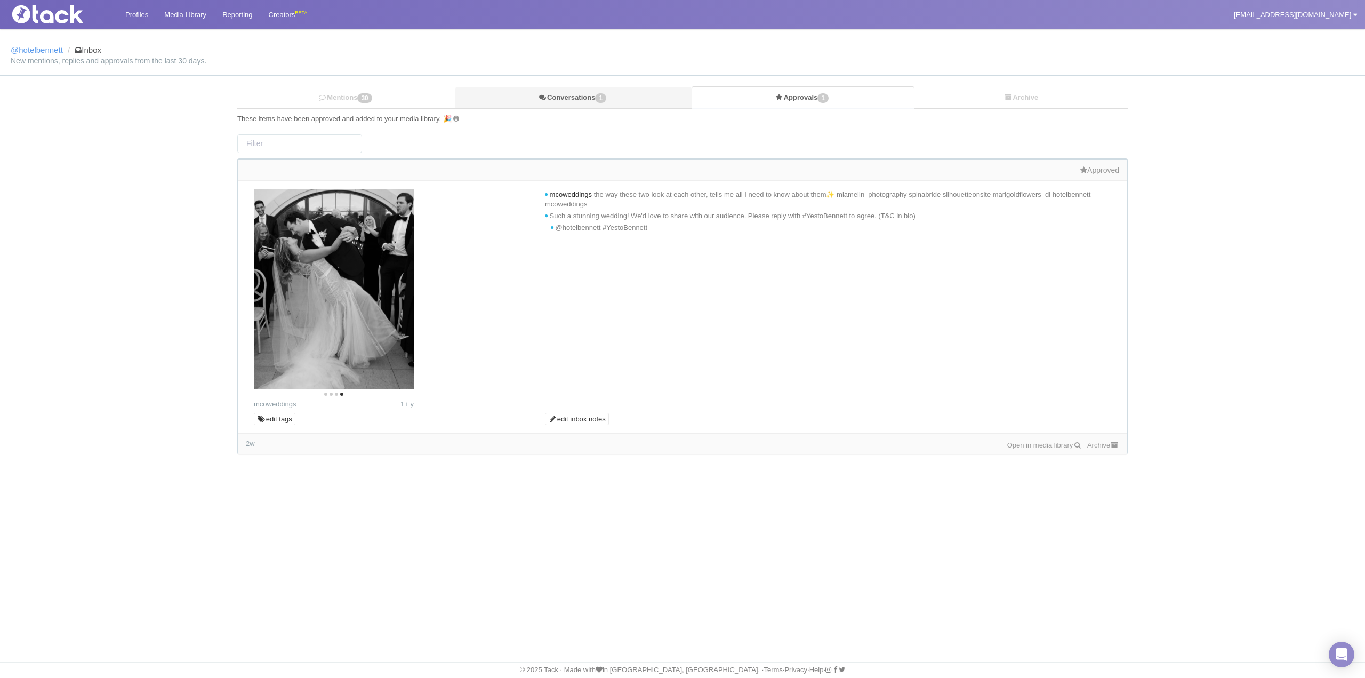
click at [606, 101] on span "1" at bounding box center [600, 98] width 11 height 10
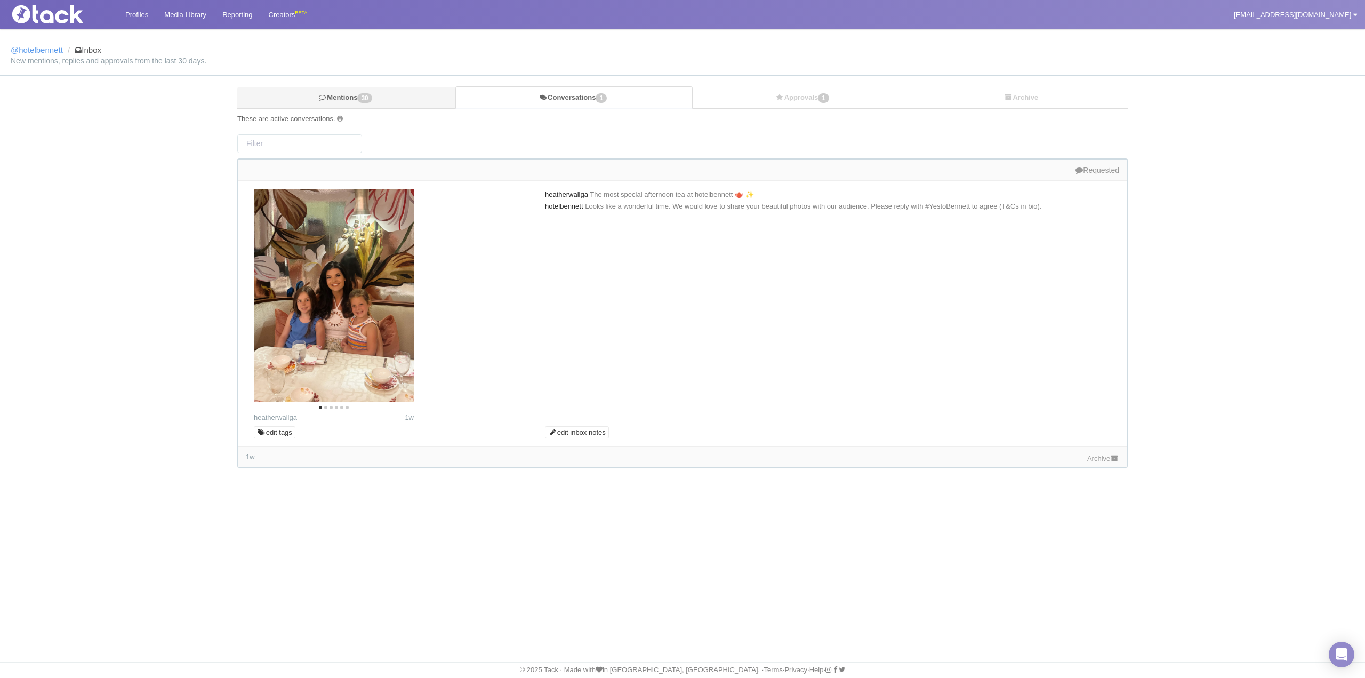
click at [343, 99] on link "Mentions 30" at bounding box center [346, 98] width 218 height 22
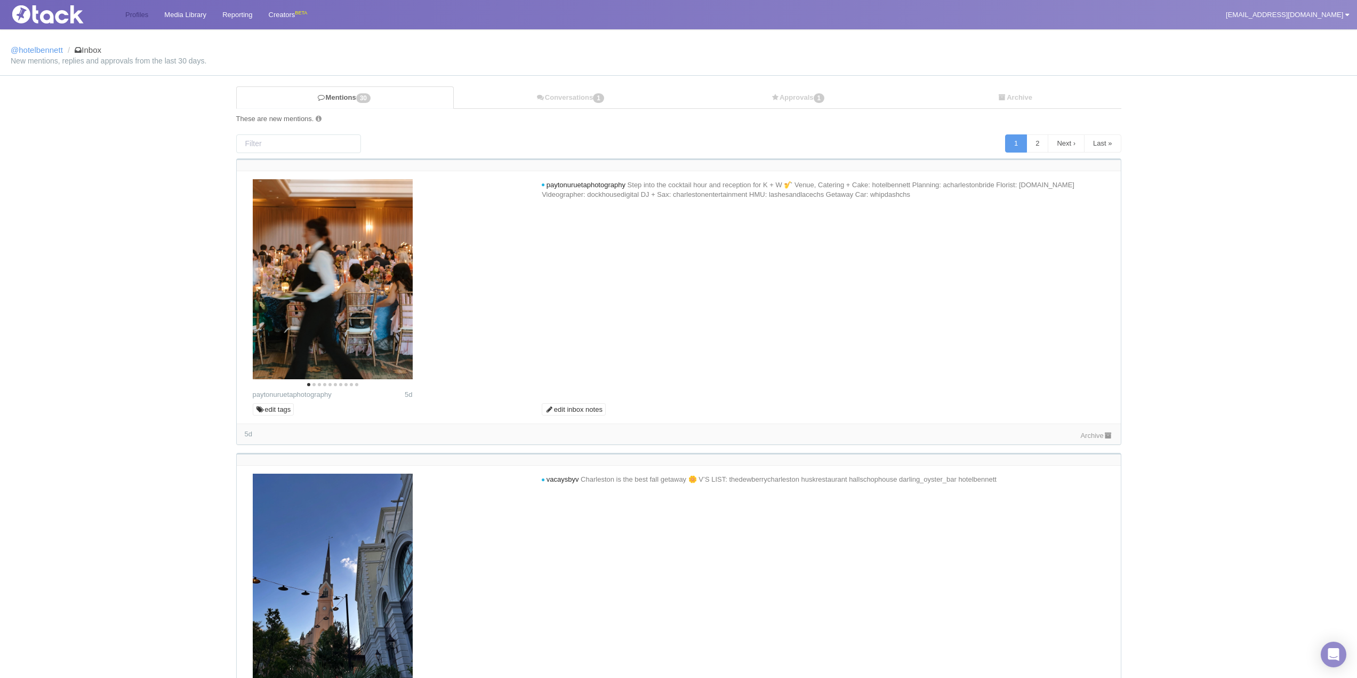
click at [148, 11] on link "Profiles" at bounding box center [136, 14] width 39 height 29
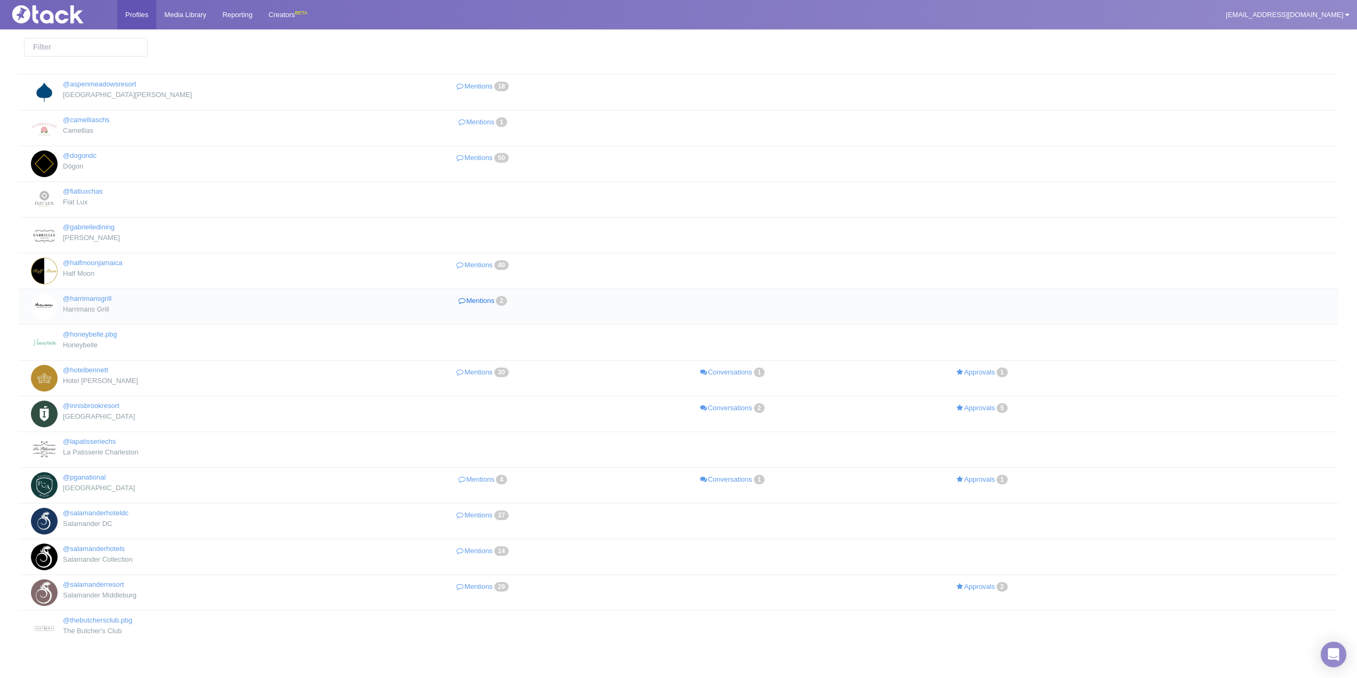
scroll to position [53, 0]
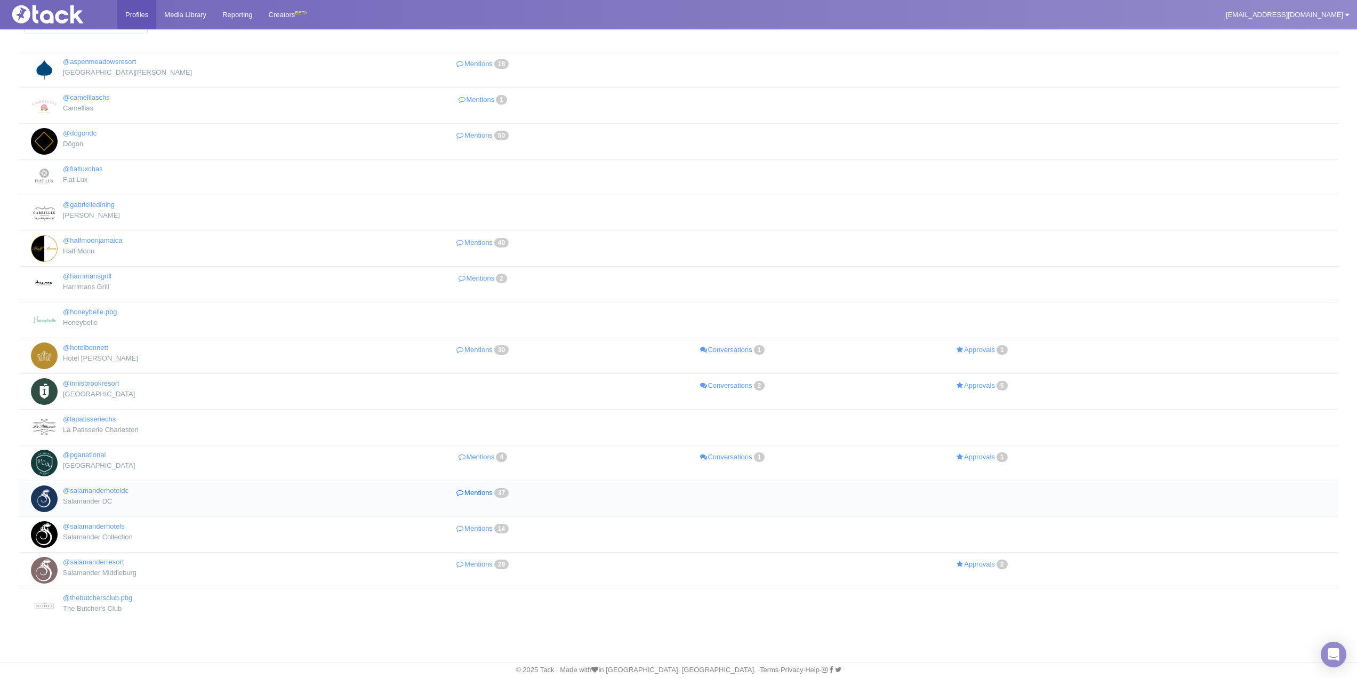
click at [489, 490] on link "Mentions 37" at bounding box center [484, 492] width 250 height 15
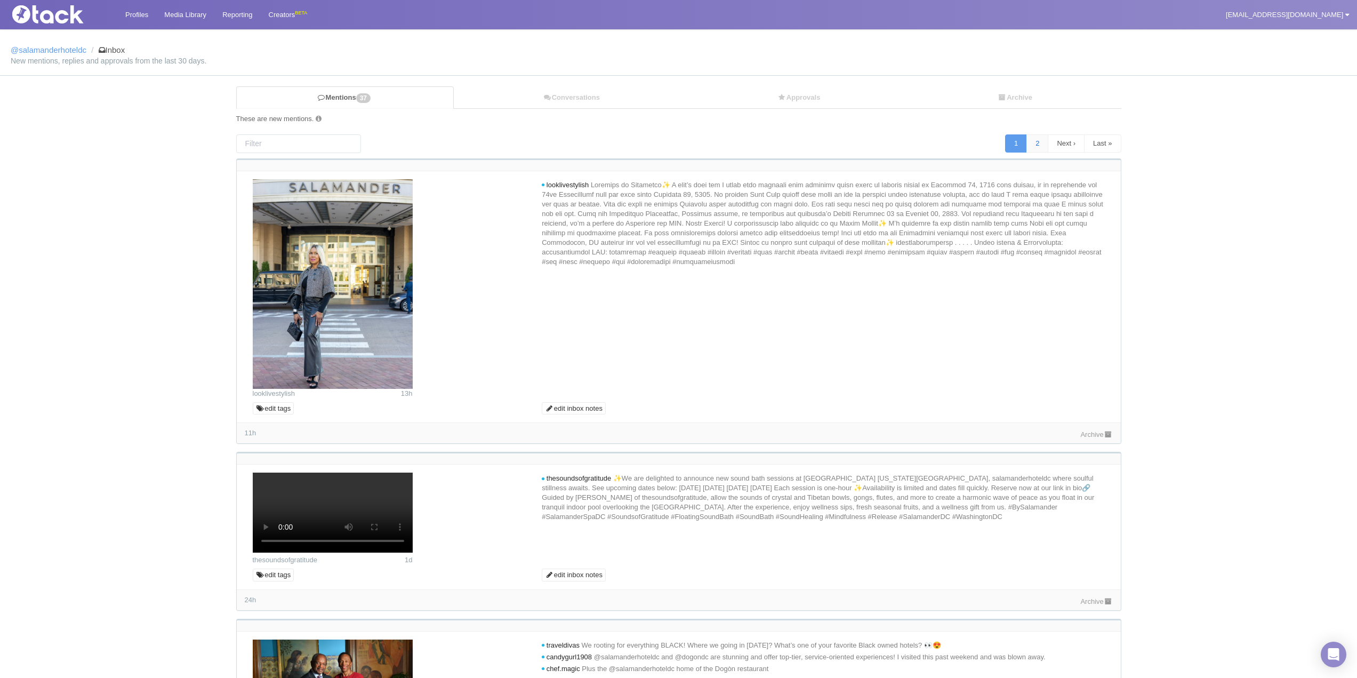
click at [1038, 145] on link "2" at bounding box center [1037, 143] width 22 height 18
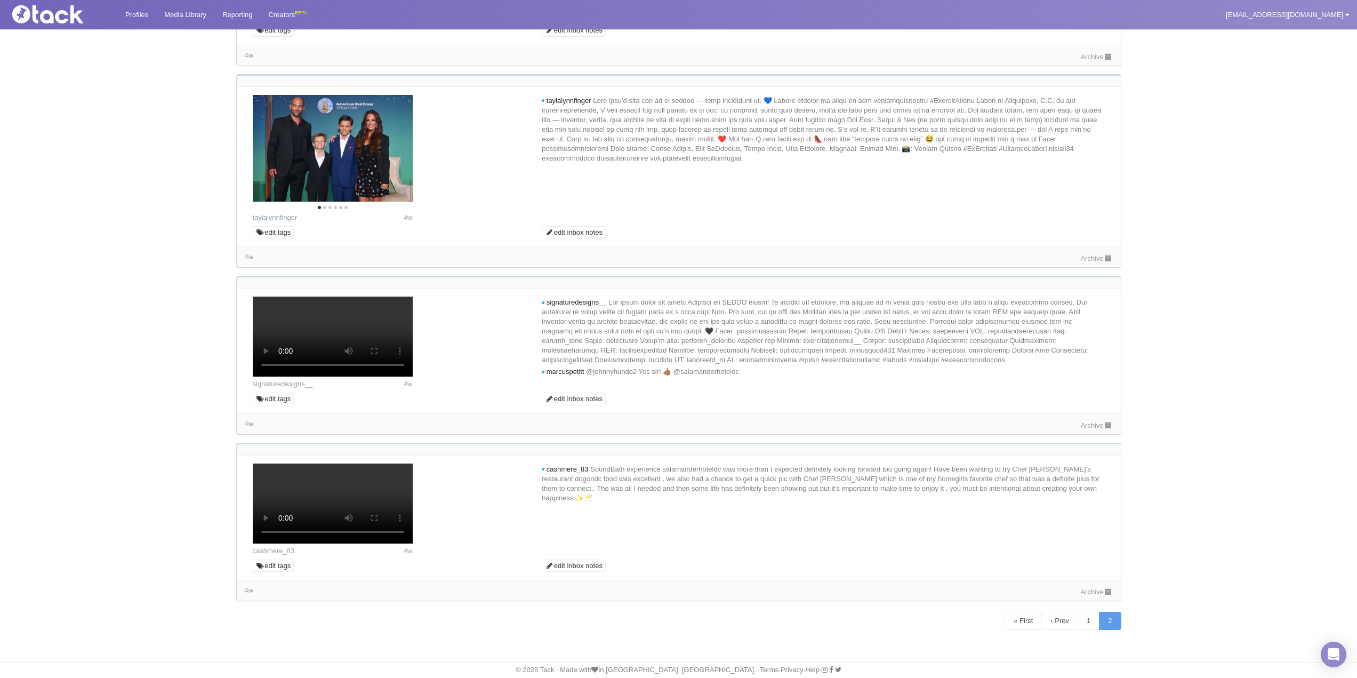
scroll to position [3511, 0]
click at [1095, 596] on link "Archive" at bounding box center [1096, 592] width 32 height 8
click at [1100, 421] on link "Archive" at bounding box center [1096, 425] width 32 height 8
click at [1095, 252] on div "Archive" at bounding box center [1096, 257] width 32 height 11
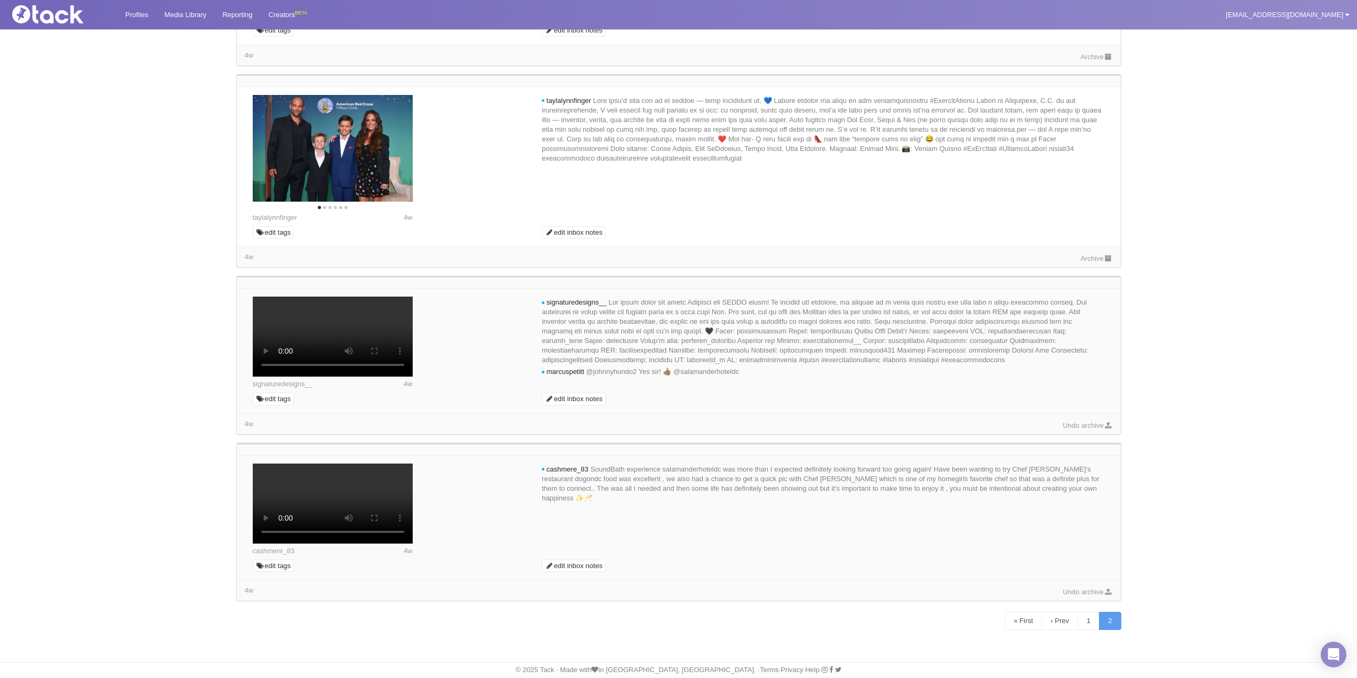
click at [1095, 254] on link "Archive" at bounding box center [1096, 258] width 32 height 8
click at [1087, 61] on link "Archive" at bounding box center [1096, 57] width 32 height 8
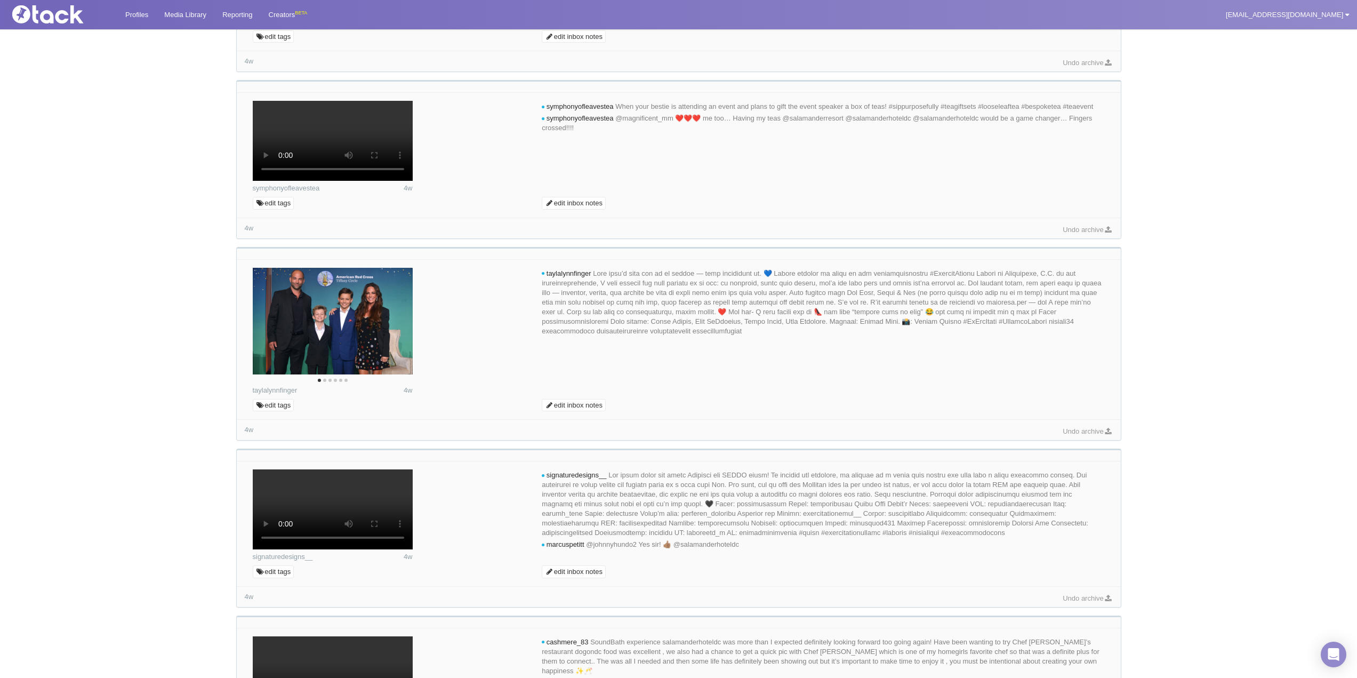
scroll to position [1911, 0]
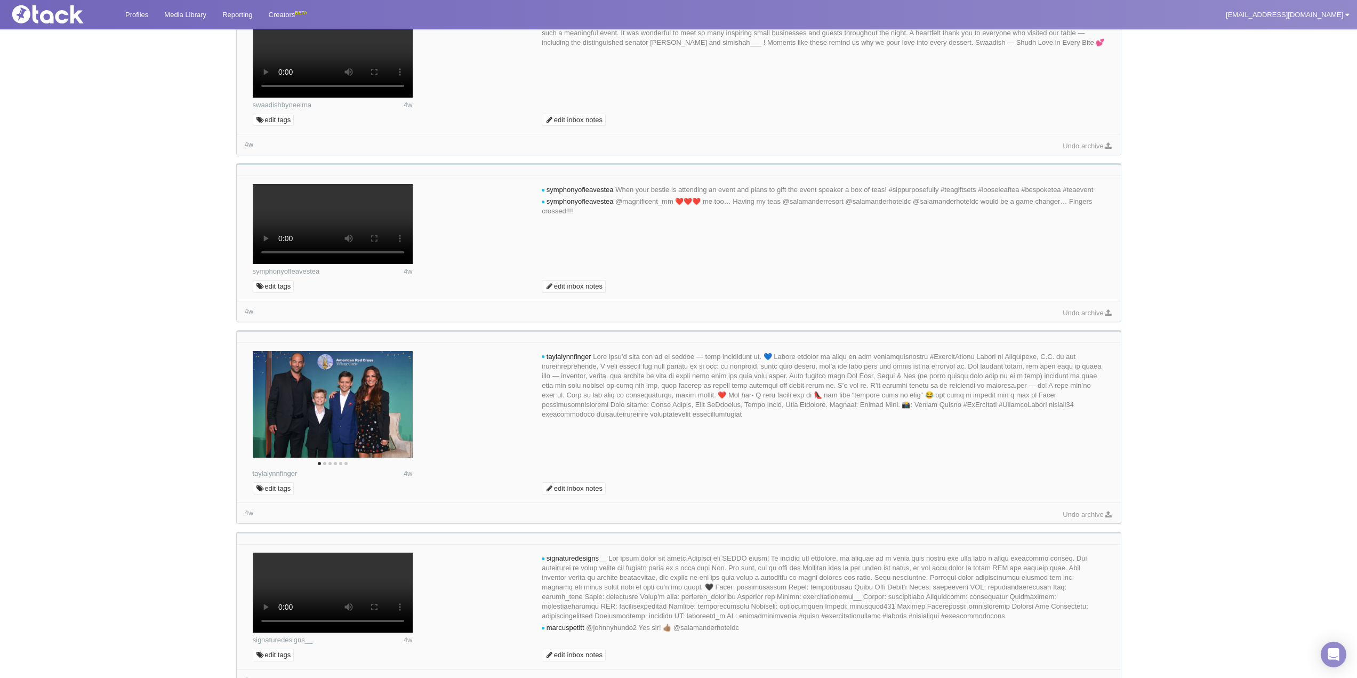
scroll to position [1645, 0]
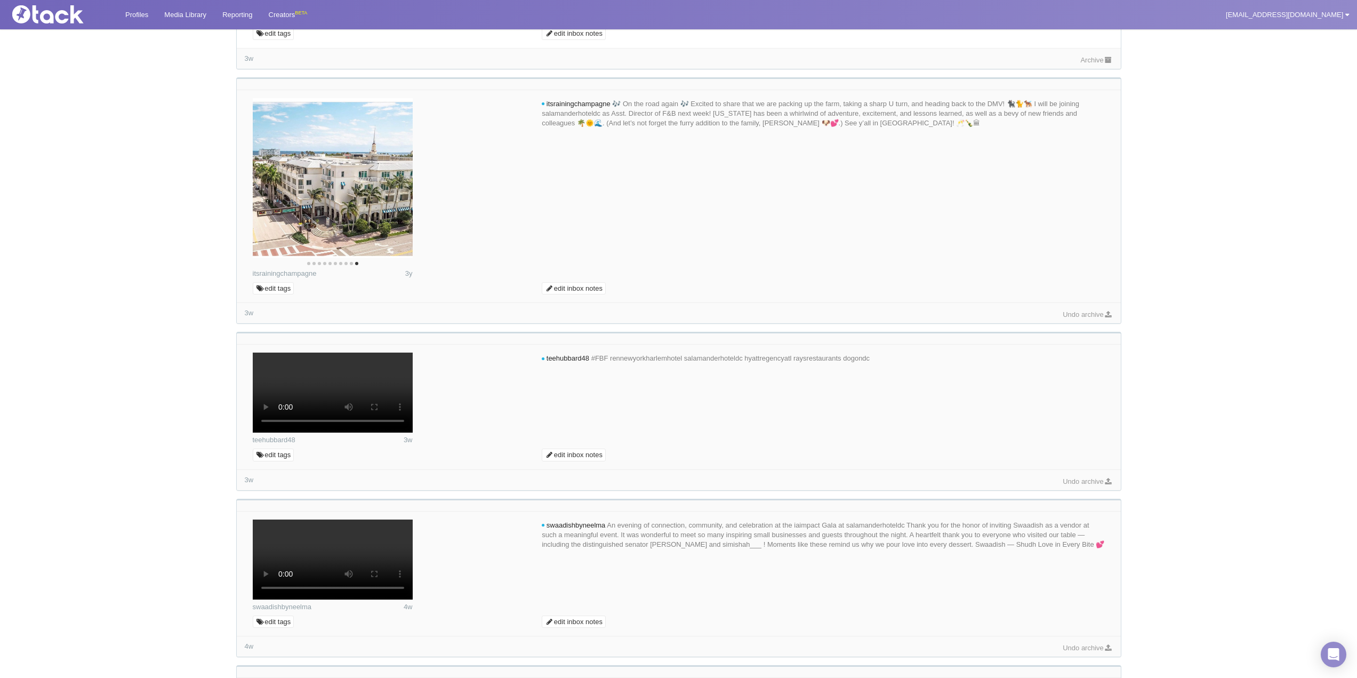
scroll to position [1325, 0]
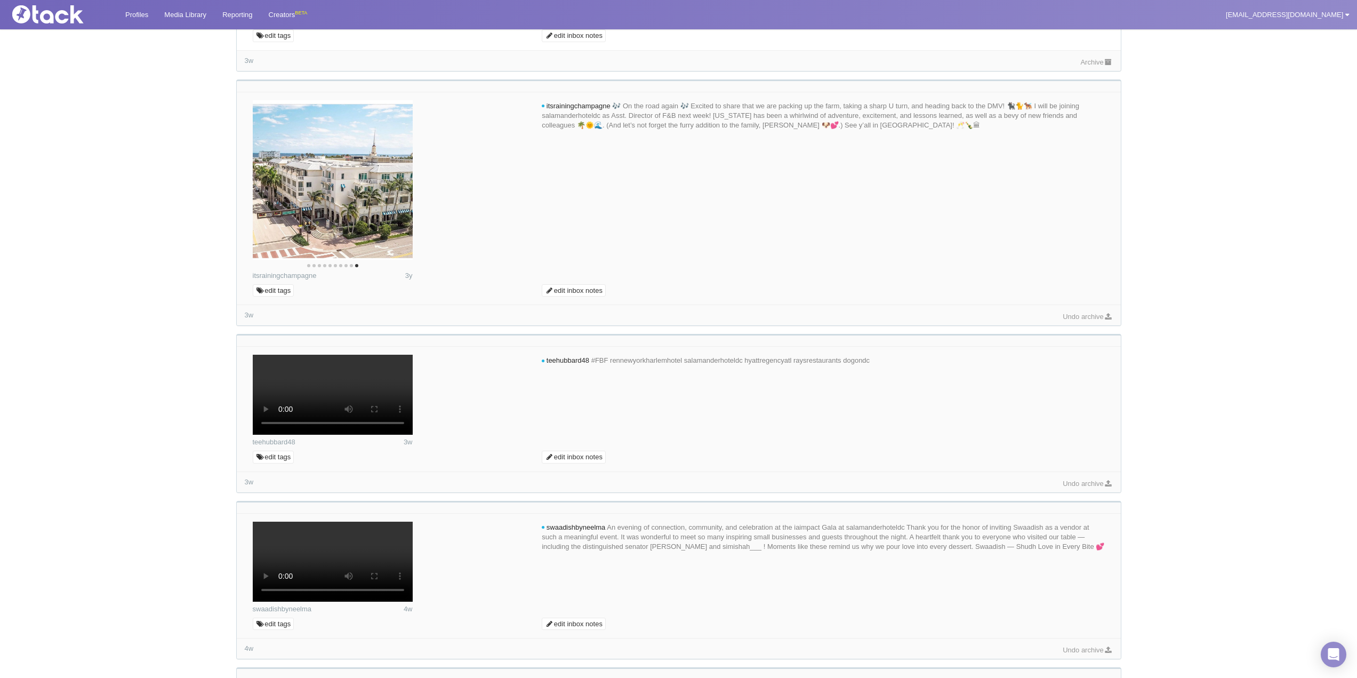
click at [1088, 66] on link "Archive" at bounding box center [1096, 62] width 32 height 8
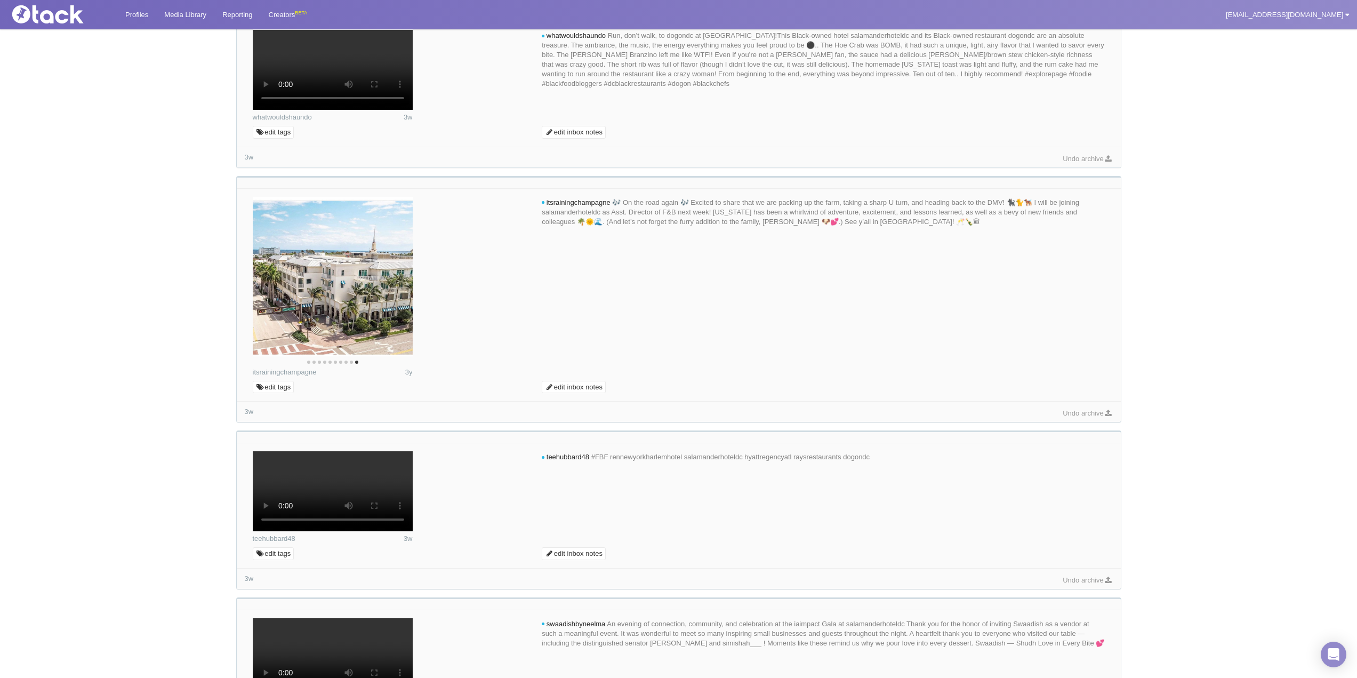
scroll to position [1058, 0]
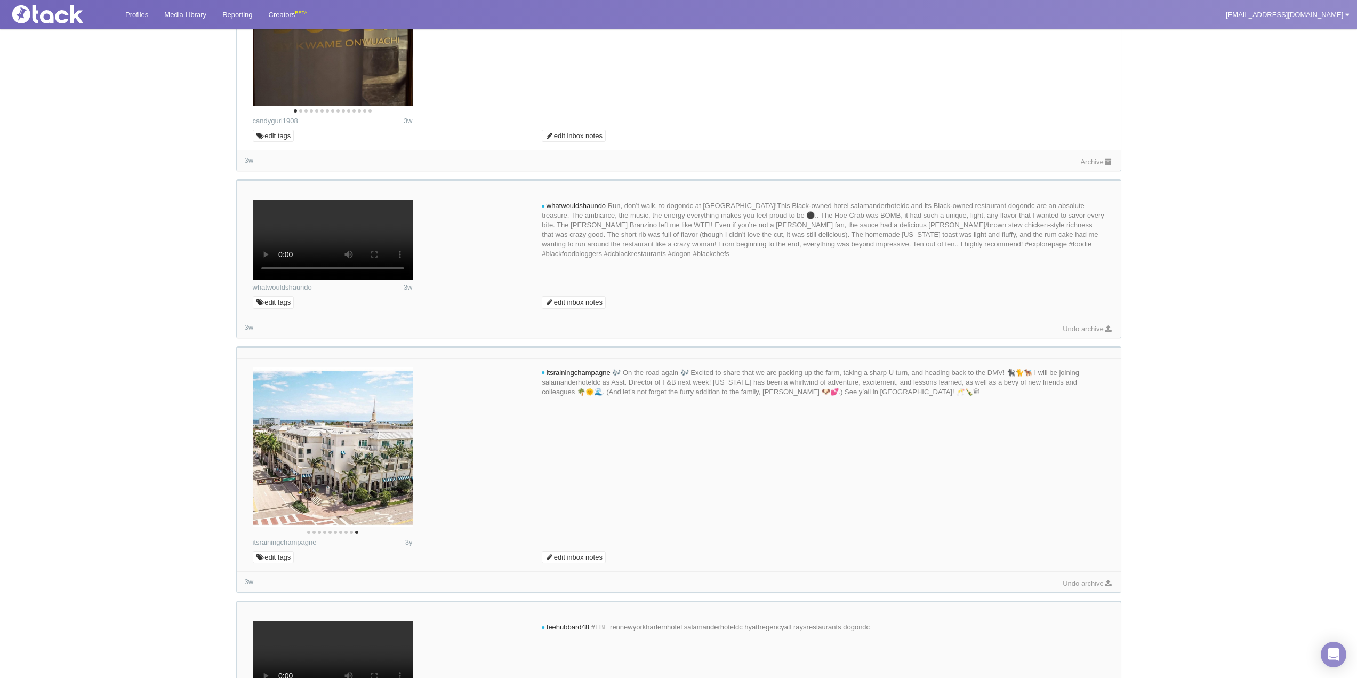
click at [391, 9] on icon "Next" at bounding box center [395, 2] width 14 height 14
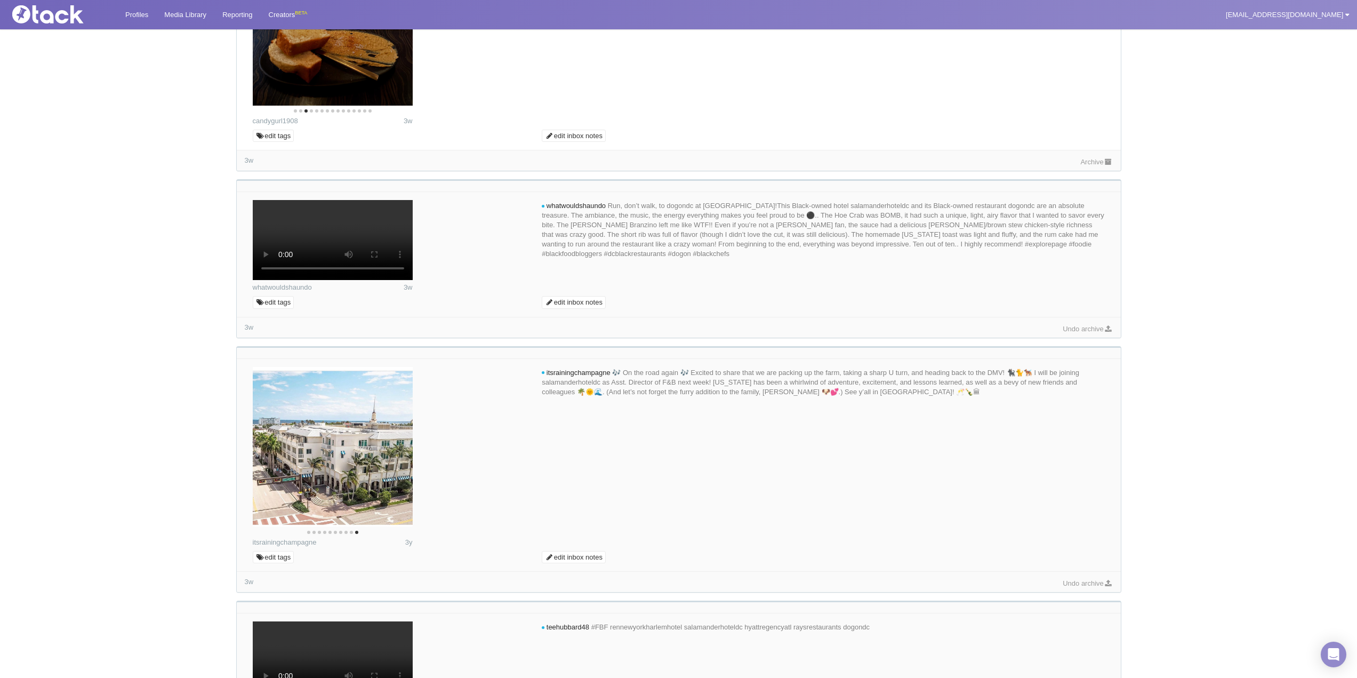
click at [391, 9] on icon "Next" at bounding box center [395, 2] width 14 height 14
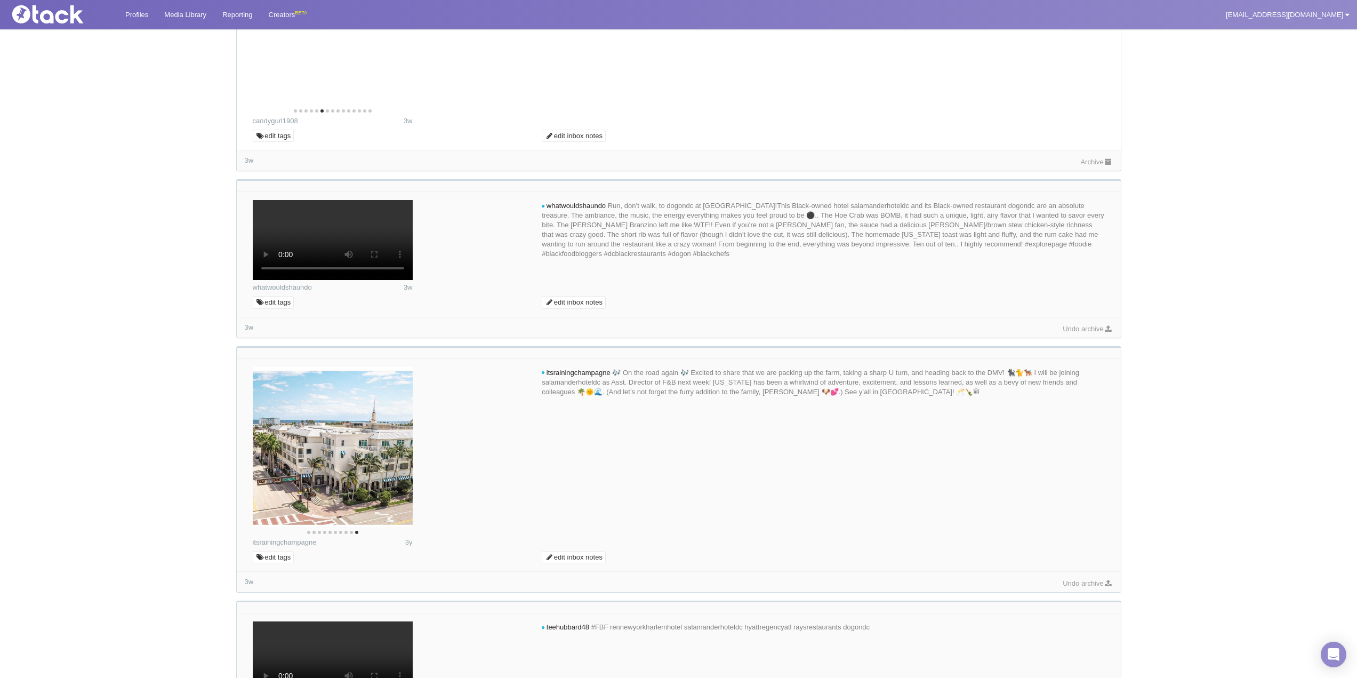
click at [391, 9] on icon "Next" at bounding box center [395, 2] width 14 height 14
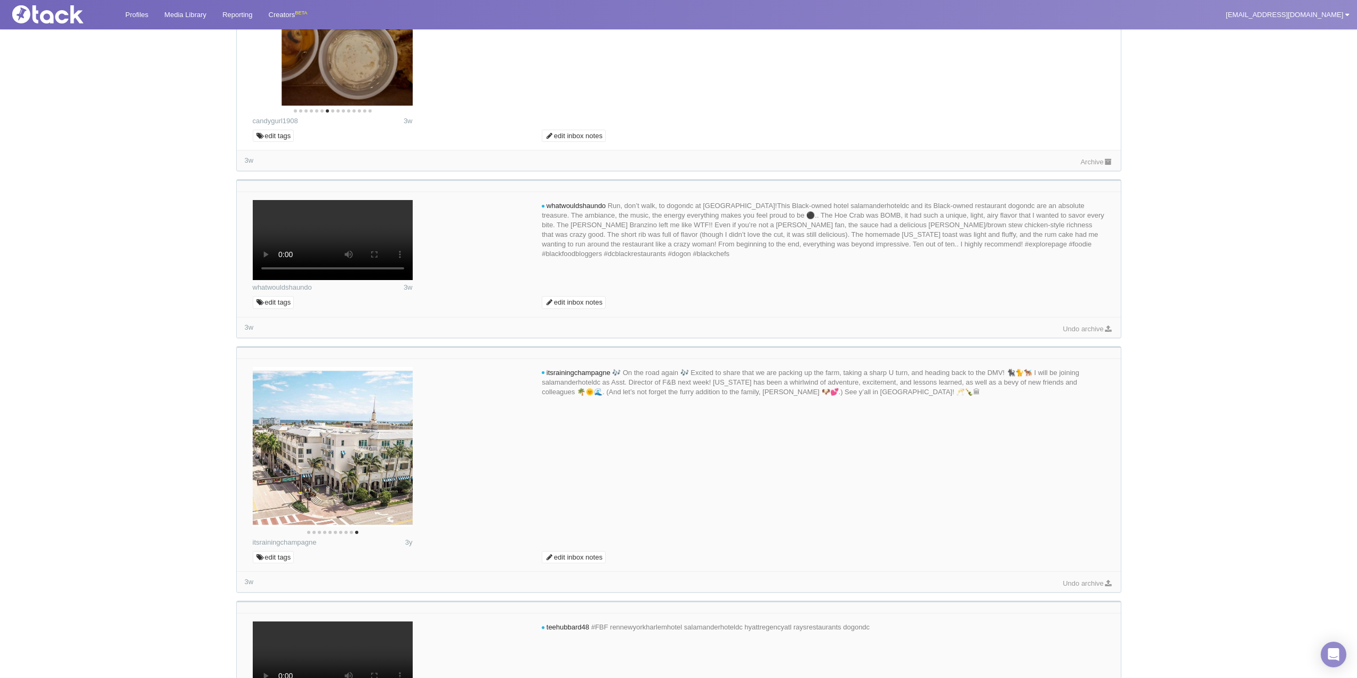
click at [391, 9] on icon "Next" at bounding box center [395, 2] width 14 height 14
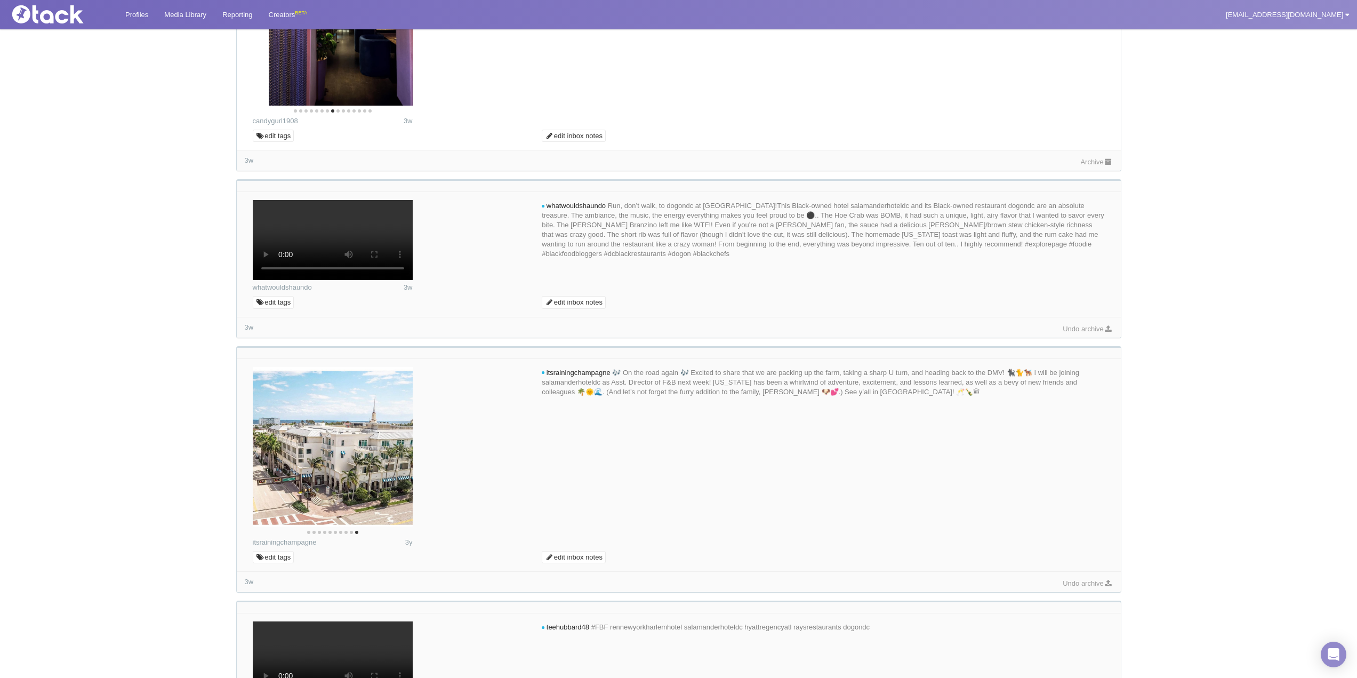
click at [391, 9] on icon "Next" at bounding box center [395, 2] width 14 height 14
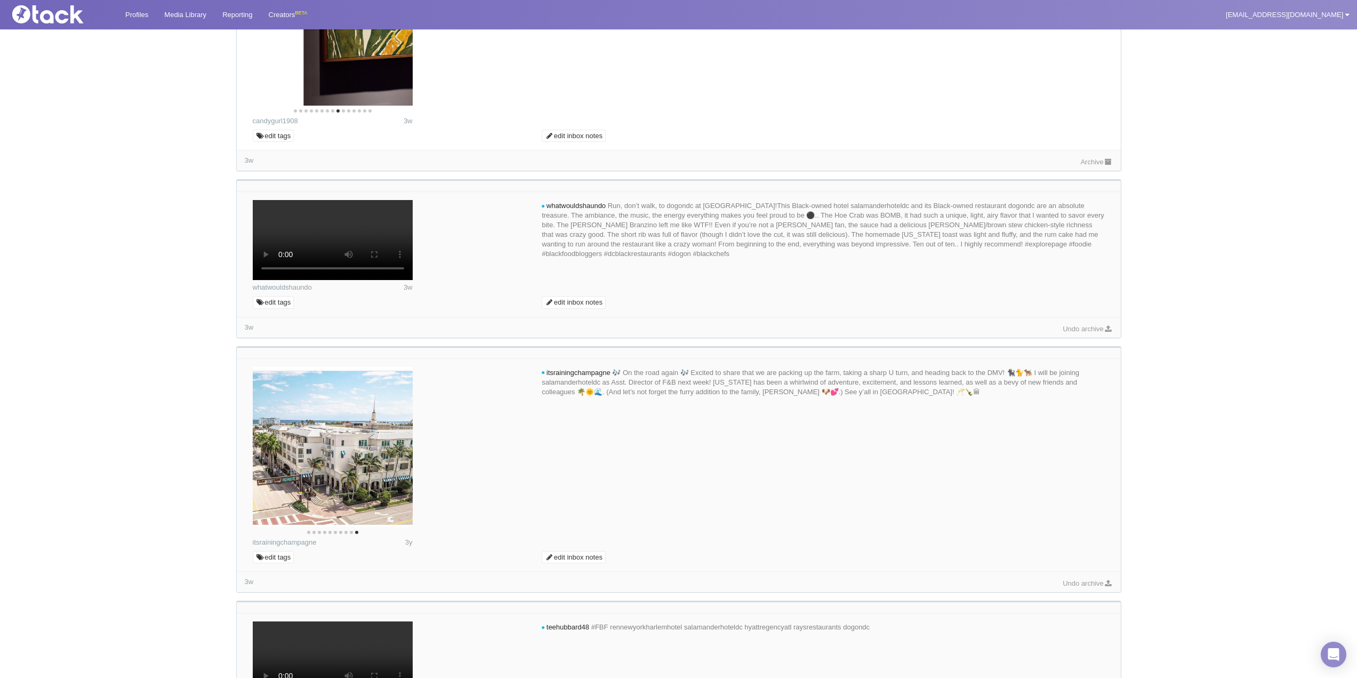
click at [391, 9] on icon "Next" at bounding box center [395, 2] width 14 height 14
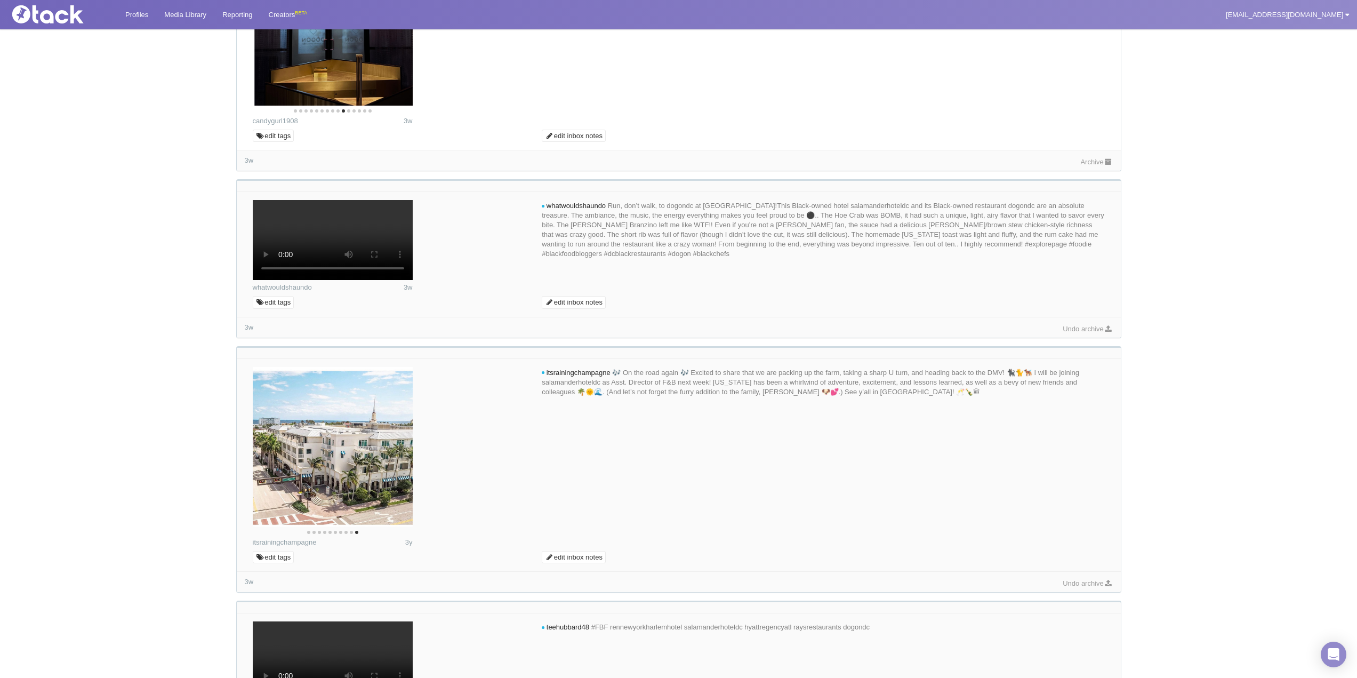
click at [391, 9] on icon "Next" at bounding box center [395, 2] width 14 height 14
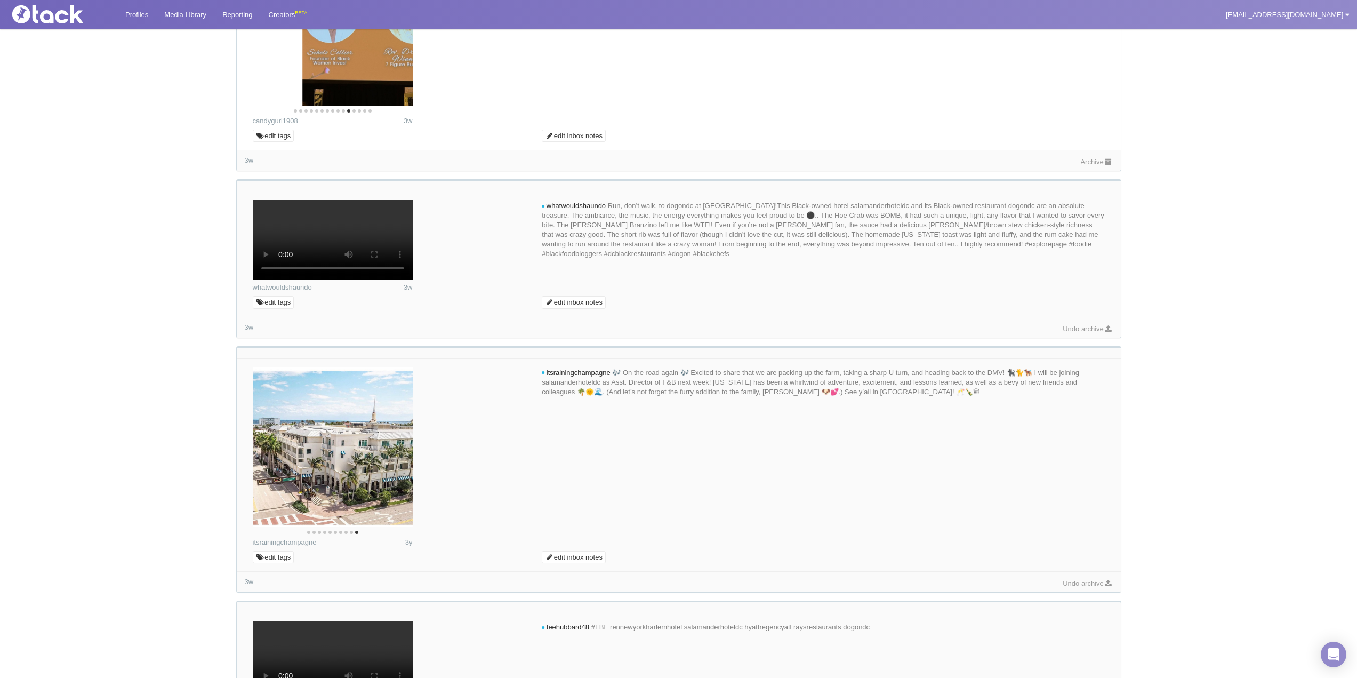
click at [391, 9] on icon "Next" at bounding box center [395, 2] width 14 height 14
click at [1080, 166] on link "Archive" at bounding box center [1096, 162] width 32 height 8
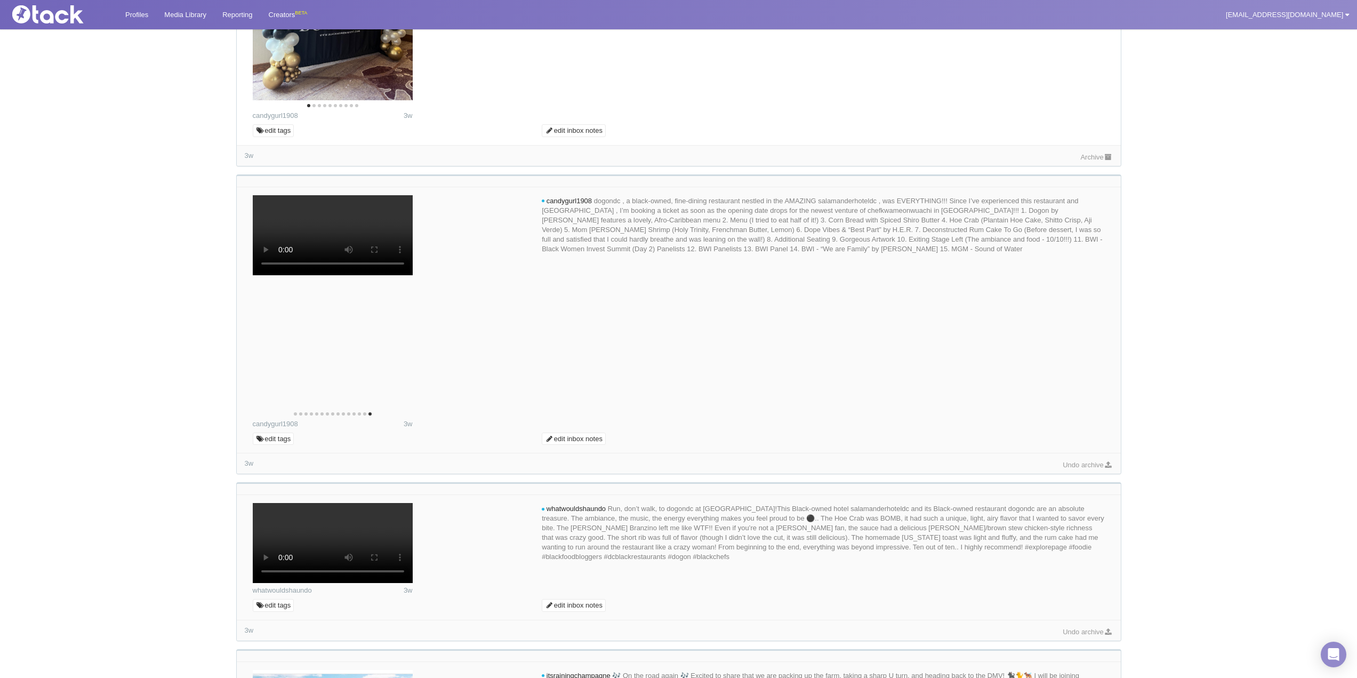
scroll to position [738, 0]
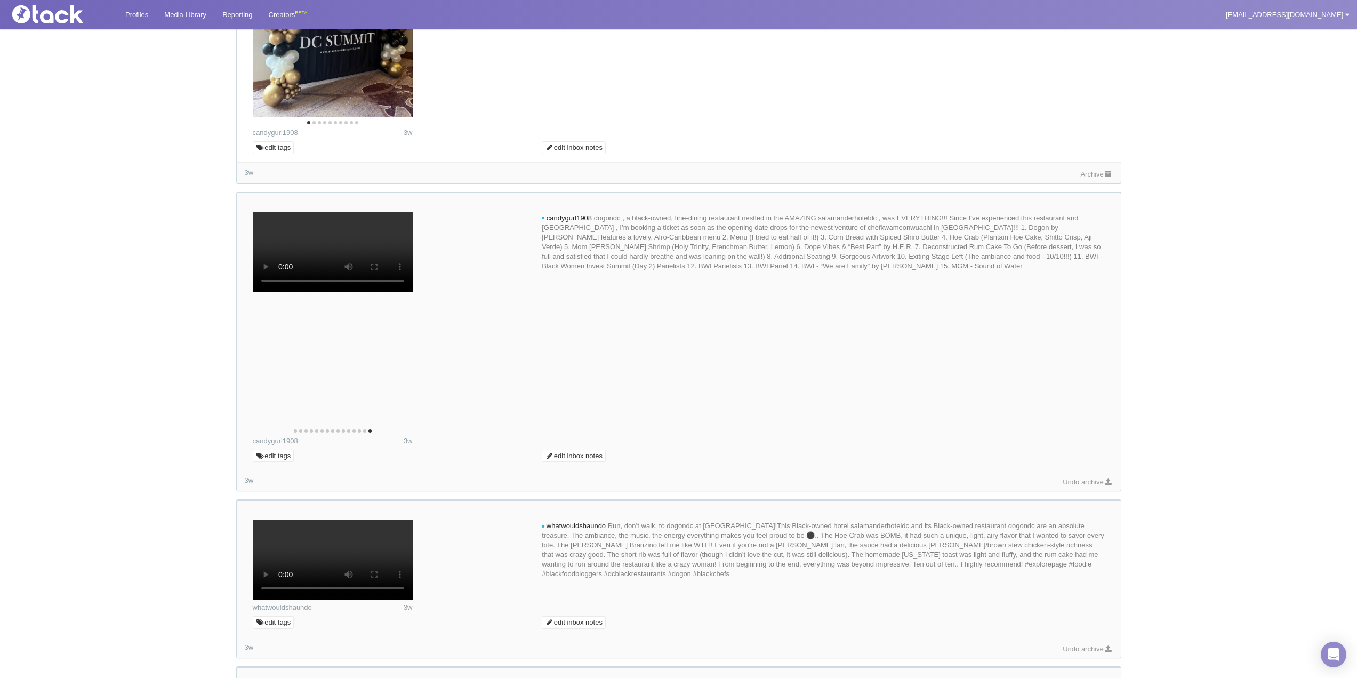
click at [1087, 179] on div "Archive" at bounding box center [1096, 173] width 32 height 11
click at [1086, 178] on link "Archive" at bounding box center [1096, 174] width 32 height 8
click at [396, 20] on icon "Next" at bounding box center [396, 13] width 9 height 14
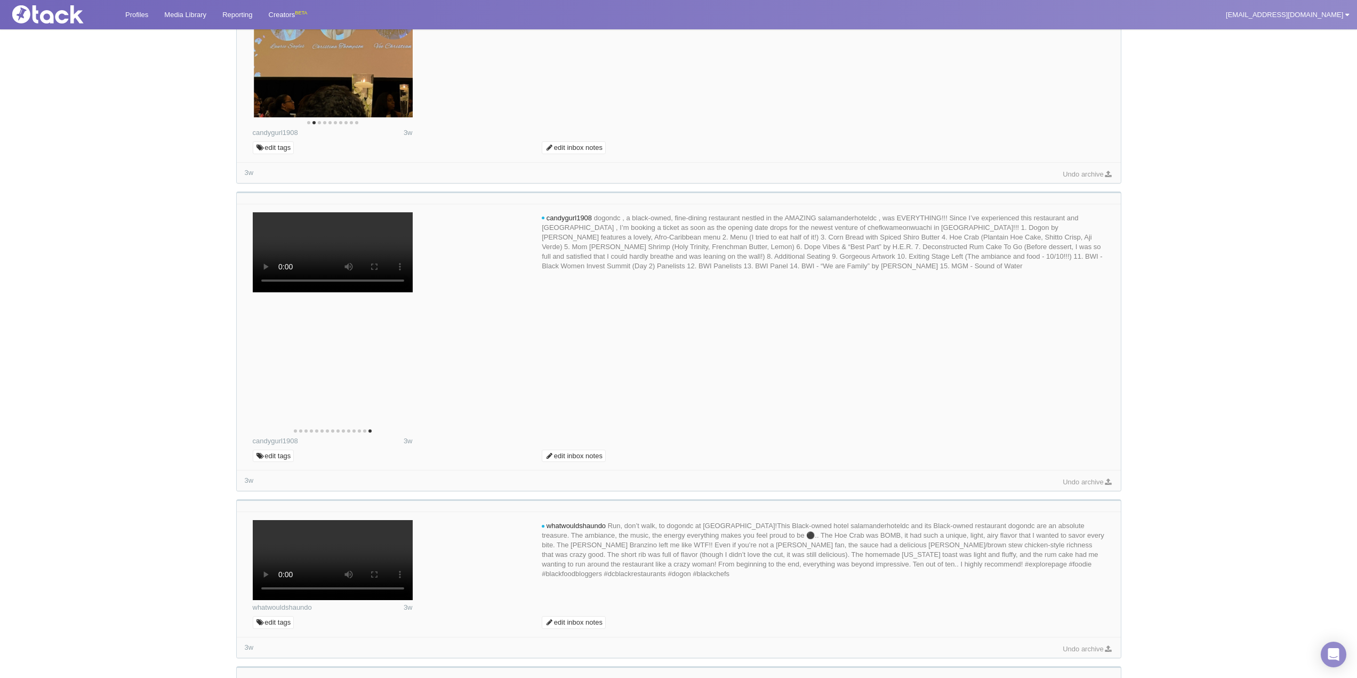
click at [396, 20] on icon "Next" at bounding box center [396, 13] width 9 height 14
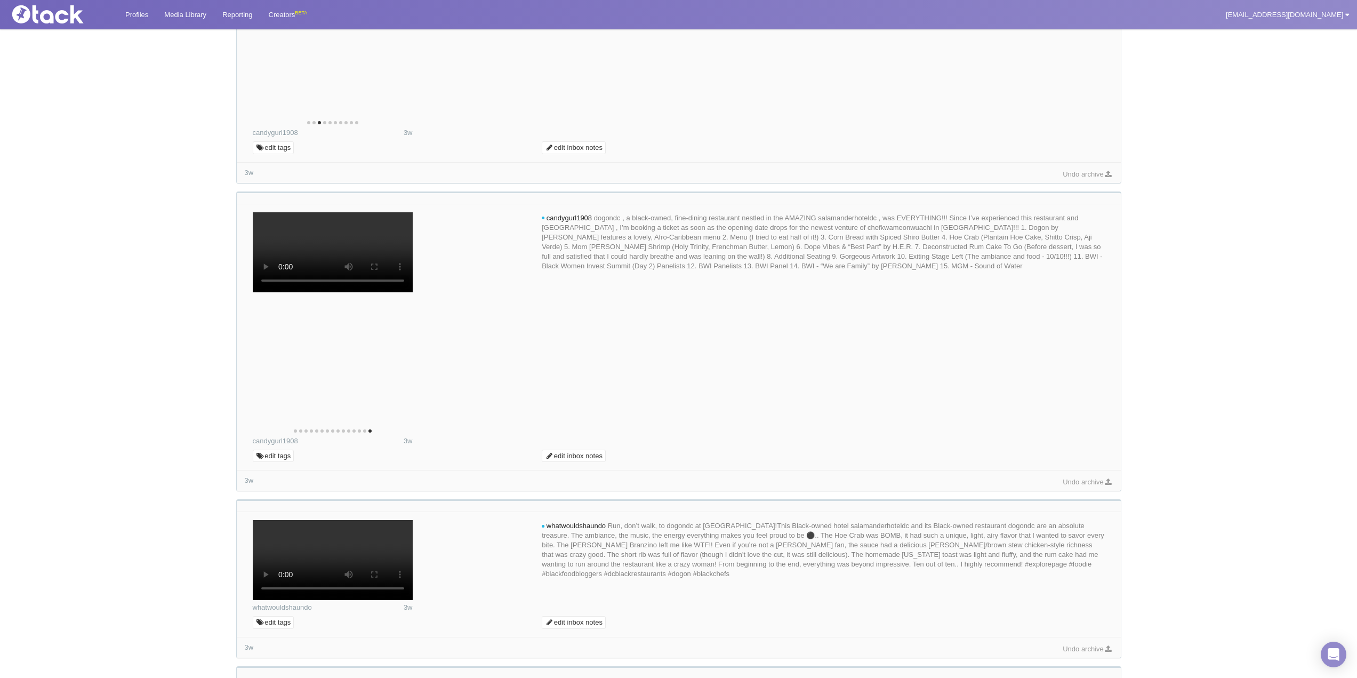
click at [396, 20] on icon "Next" at bounding box center [396, 13] width 9 height 14
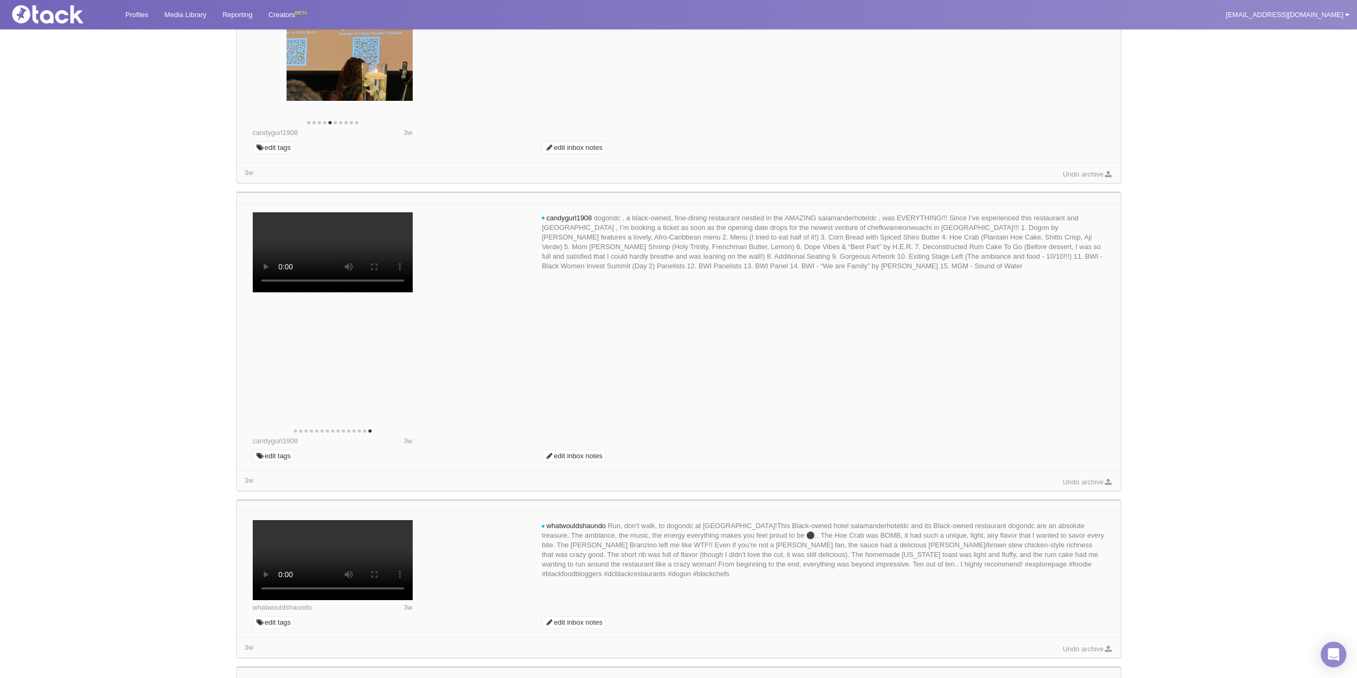
click at [396, 20] on icon "Next" at bounding box center [396, 13] width 9 height 14
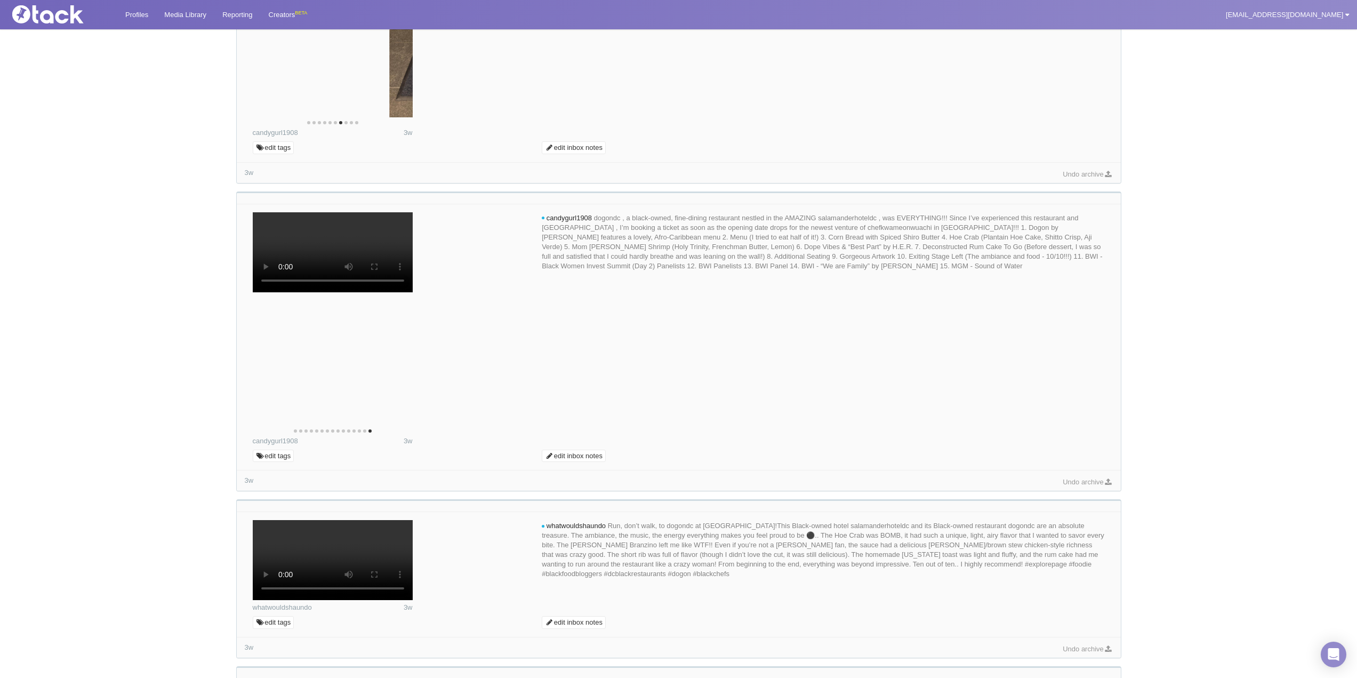
click at [396, 20] on icon "Next" at bounding box center [396, 13] width 9 height 14
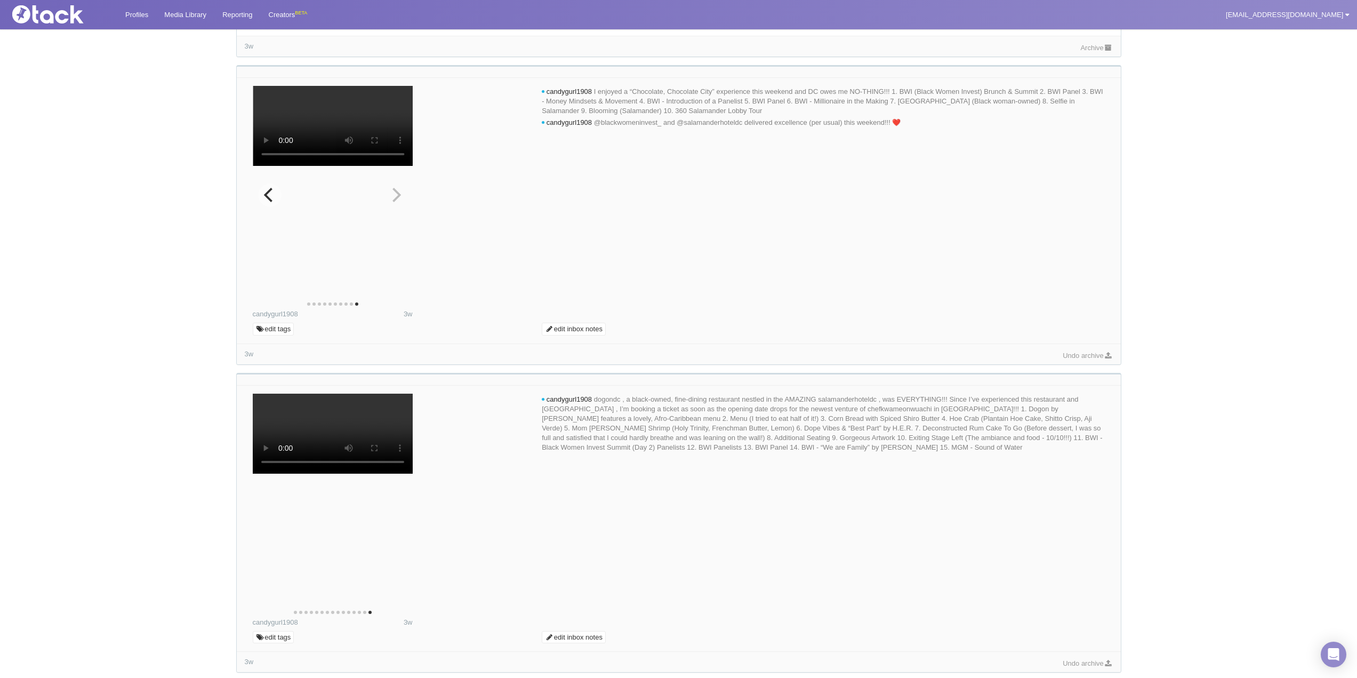
scroll to position [419, 0]
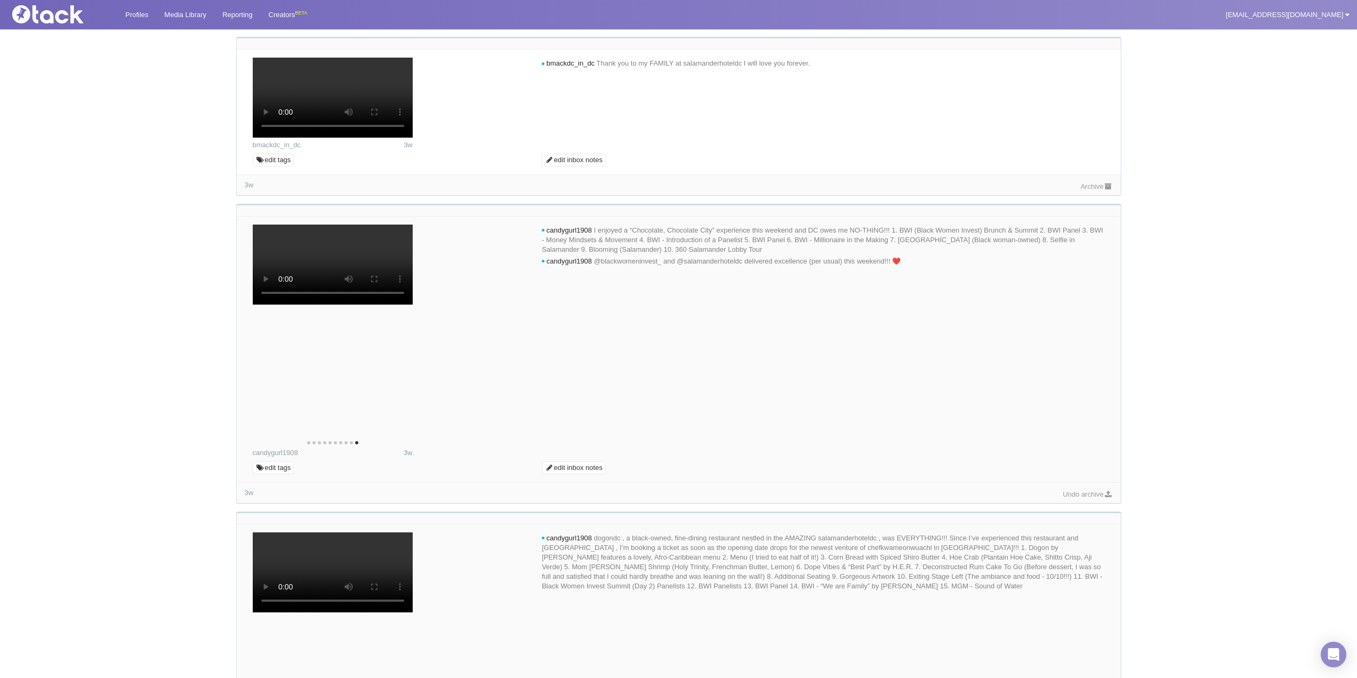
click at [1090, 190] on link "Archive" at bounding box center [1096, 186] width 32 height 8
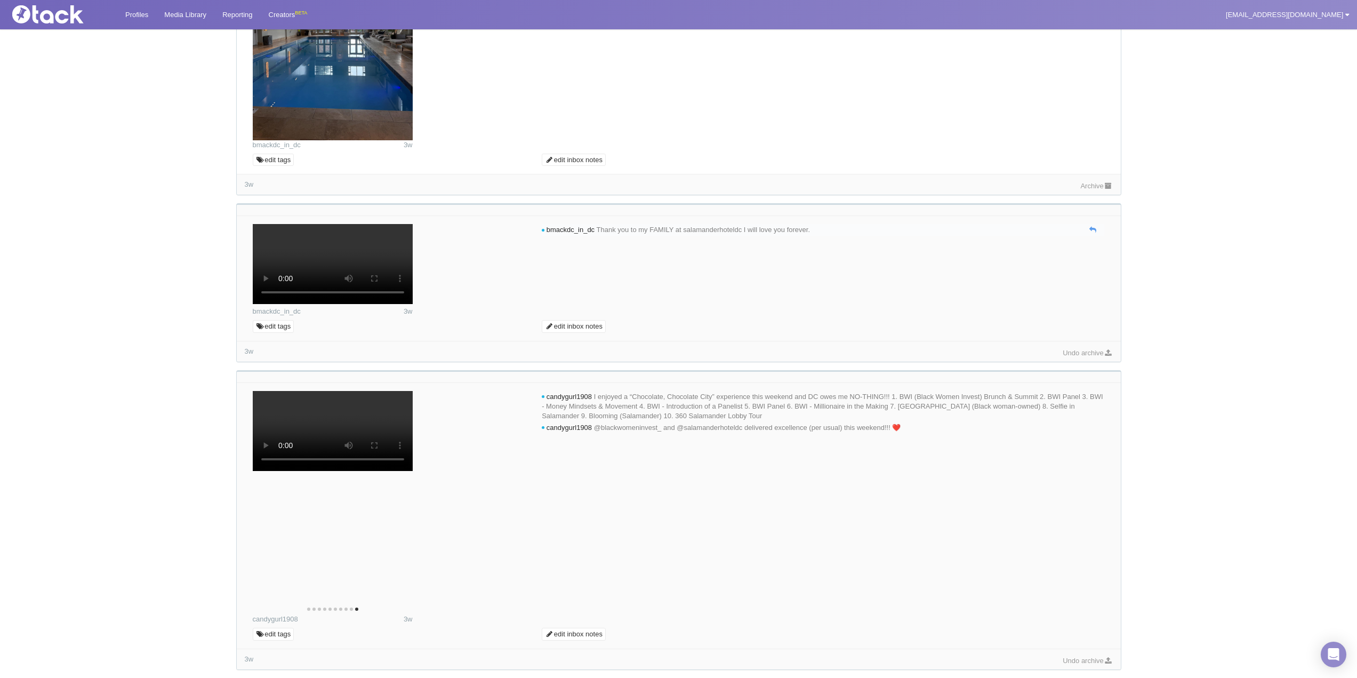
scroll to position [99, 0]
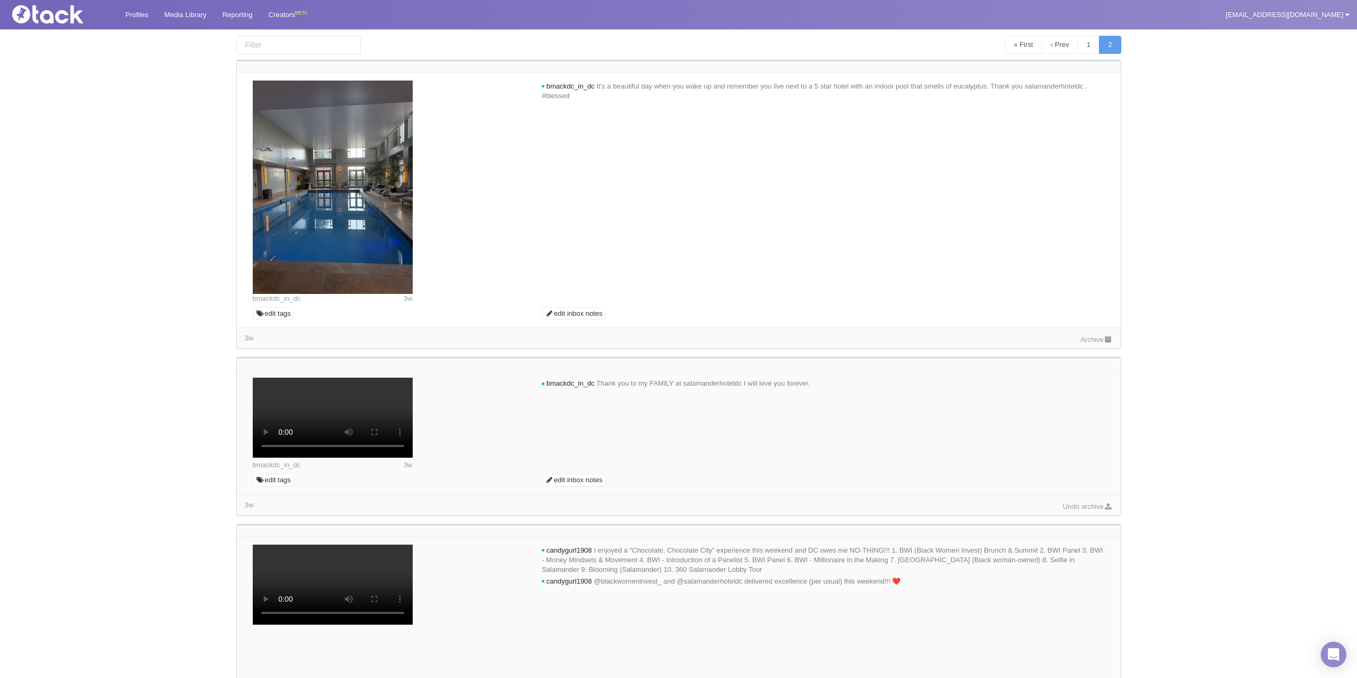
click at [1086, 341] on link "Archive" at bounding box center [1096, 339] width 32 height 8
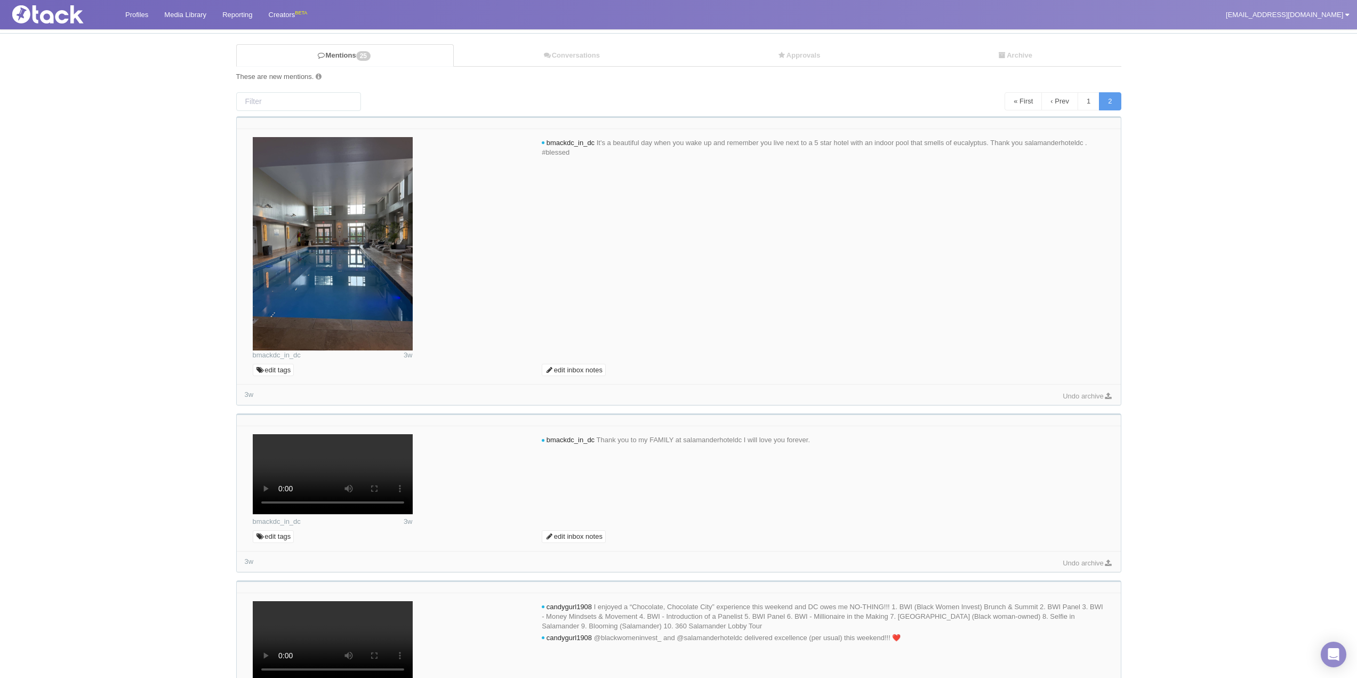
scroll to position [0, 0]
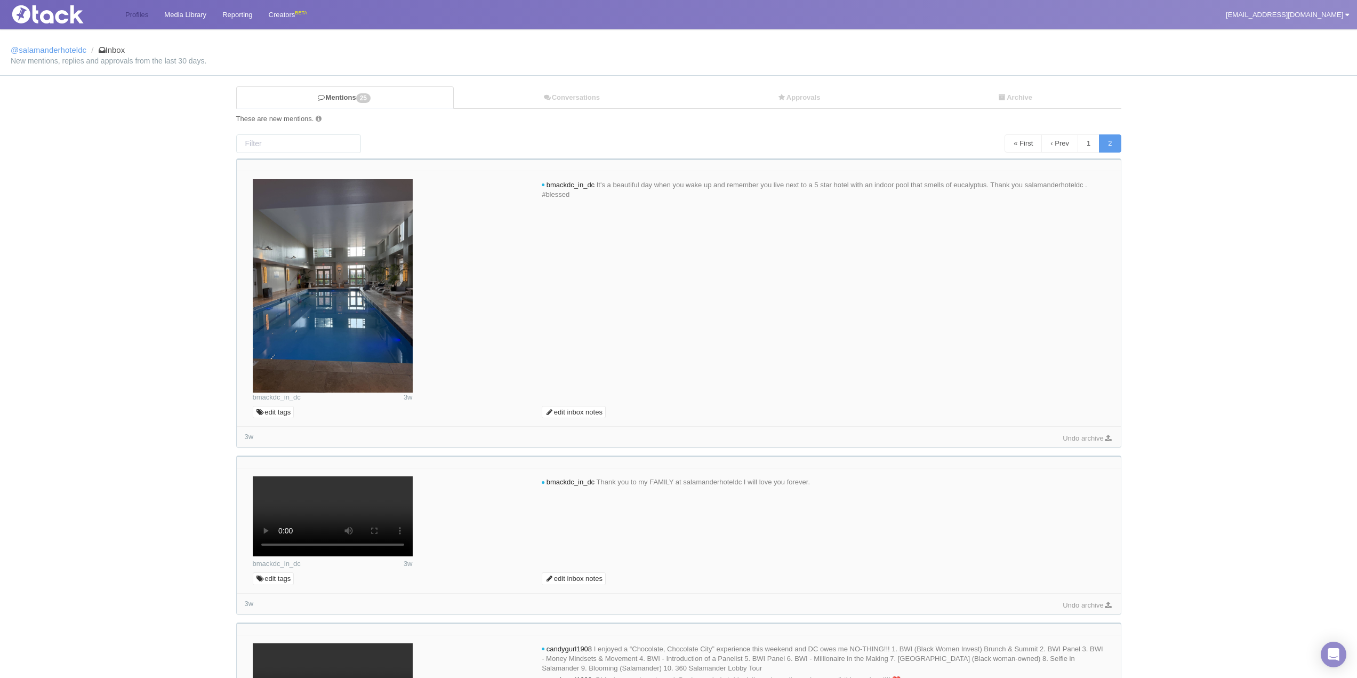
click at [148, 16] on link "Profiles" at bounding box center [136, 14] width 39 height 29
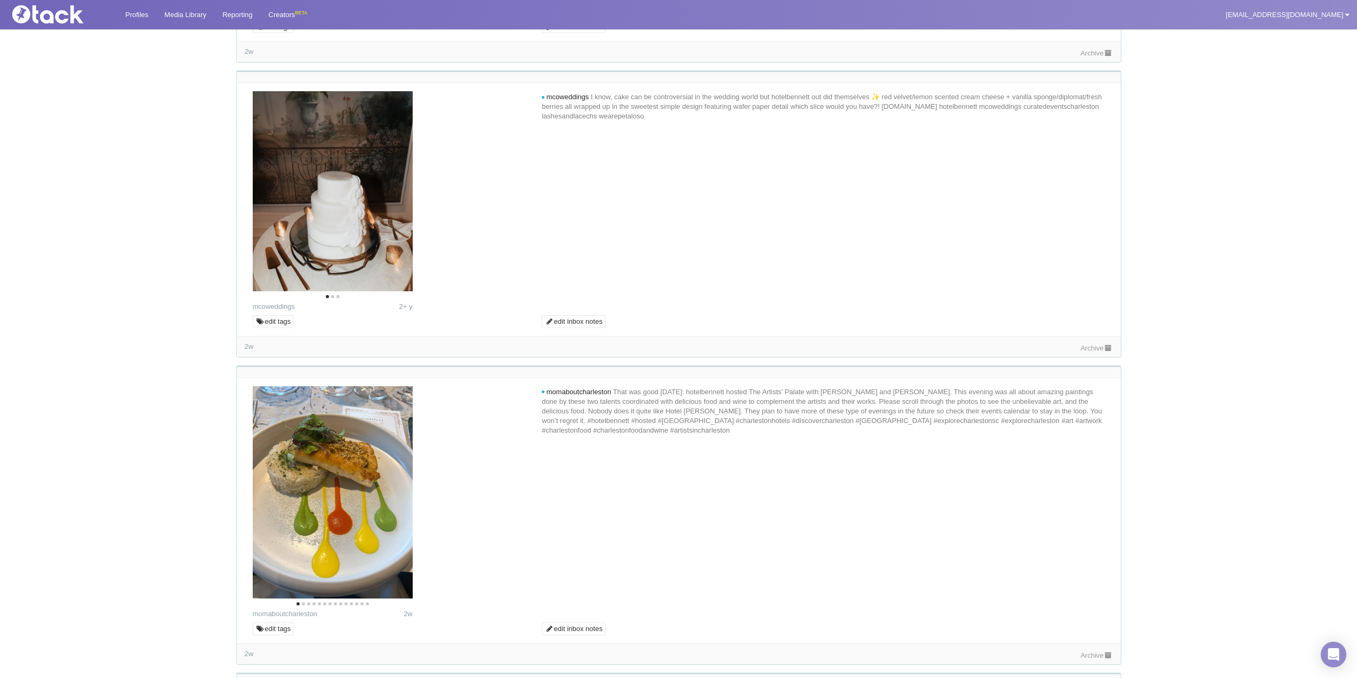
scroll to position [4479, 0]
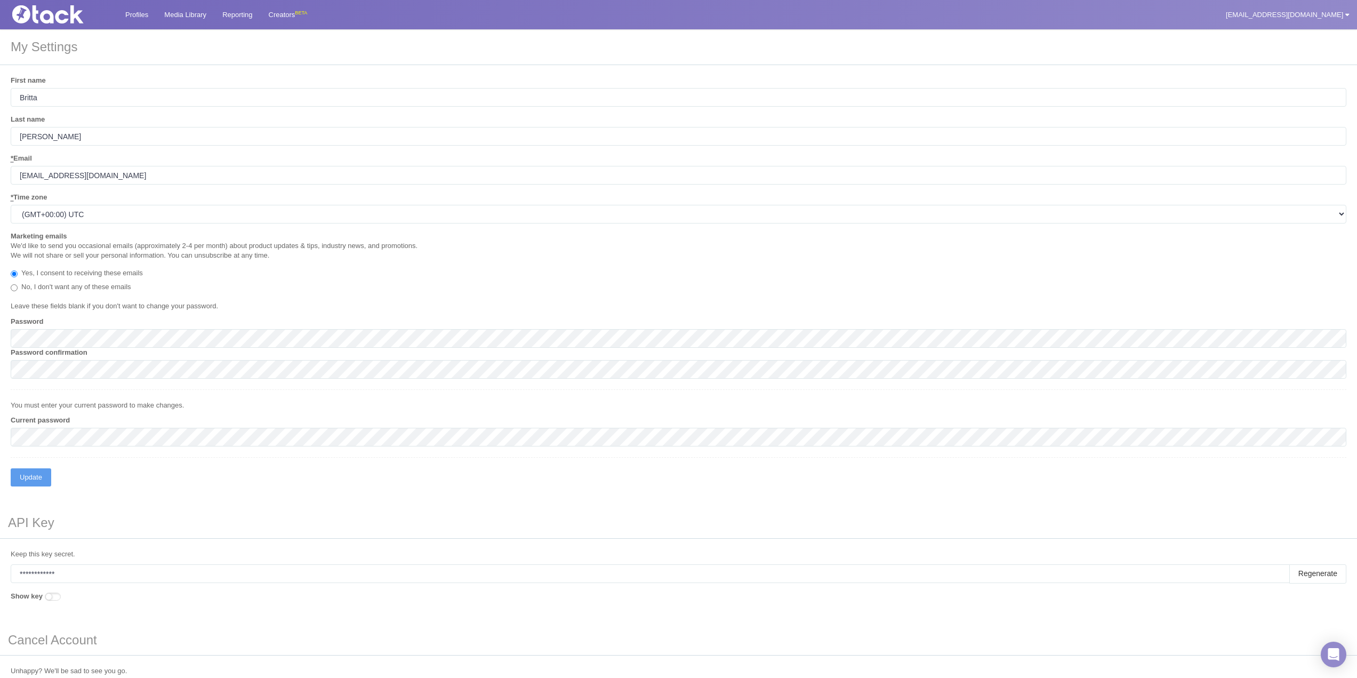
click at [55, 597] on span at bounding box center [53, 596] width 16 height 8
click at [50, 597] on input "Show key" at bounding box center [46, 596] width 7 height 7
checkbox input "true"
type input "wGoHrcB5XLGAUxmjWmf9dxEqoUaRwiPhRwZGqPH8cWkhGfD7r1aGshe3NduE5cq4"
click at [94, 572] on input "wGoHrcB5XLGAUxmjWmf9dxEqoUaRwiPhRwZGqPH8cWkhGfD7r1aGshe3NduE5cq4" at bounding box center [650, 573] width 1279 height 19
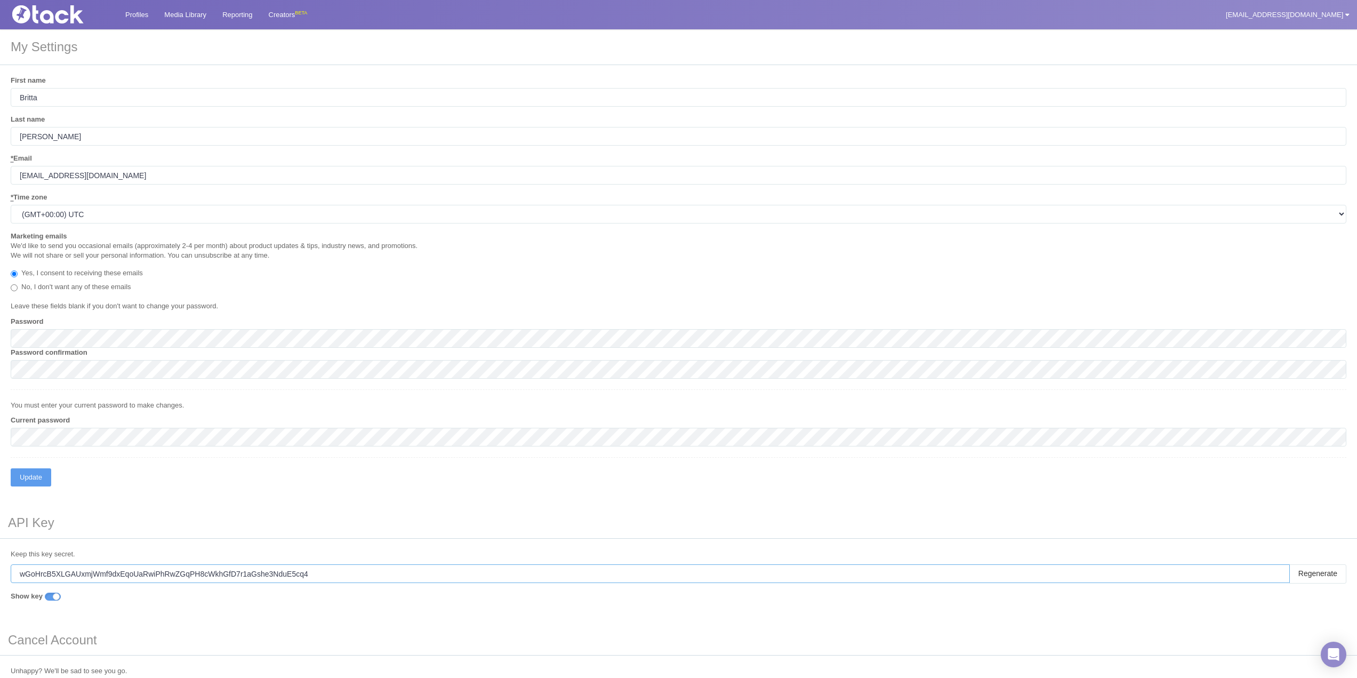
click at [94, 572] on input "wGoHrcB5XLGAUxmjWmf9dxEqoUaRwiPhRwZGqPH8cWkhGfD7r1aGshe3NduE5cq4" at bounding box center [650, 573] width 1279 height 19
